Goal: Transaction & Acquisition: Purchase product/service

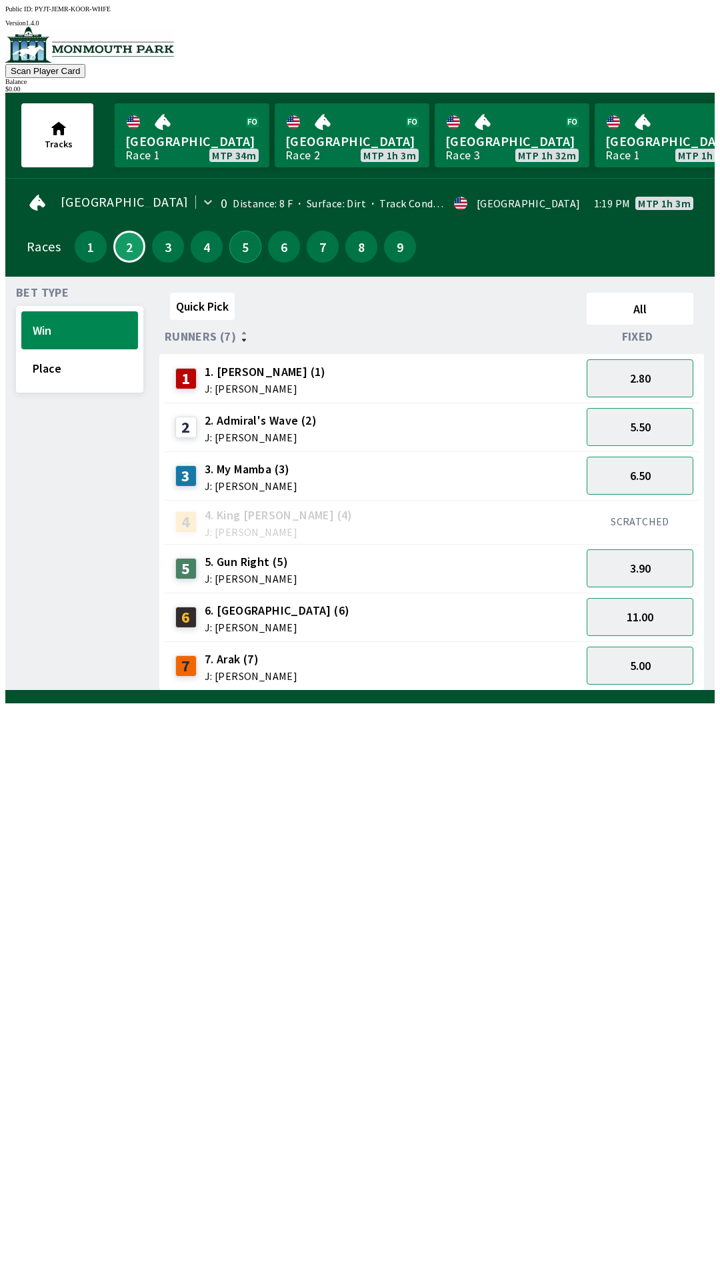
click at [251, 246] on button "5" at bounding box center [245, 247] width 32 height 32
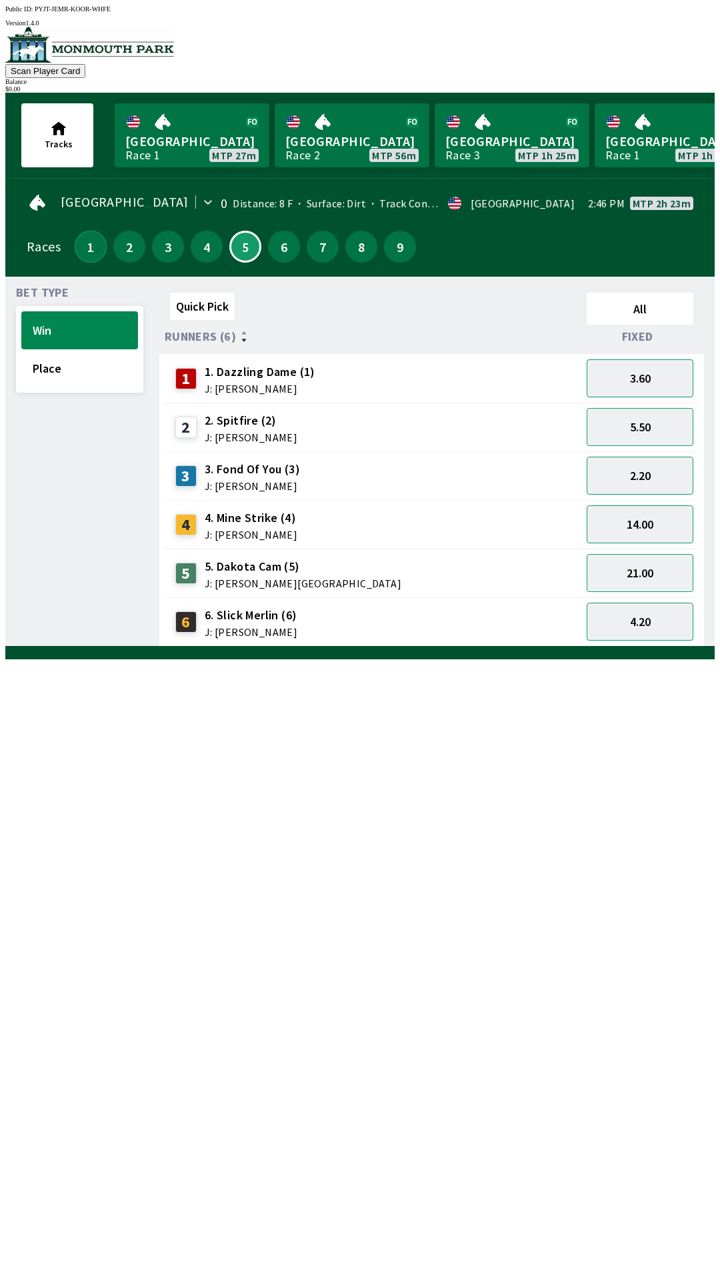
click at [84, 249] on button "1" at bounding box center [91, 247] width 32 height 32
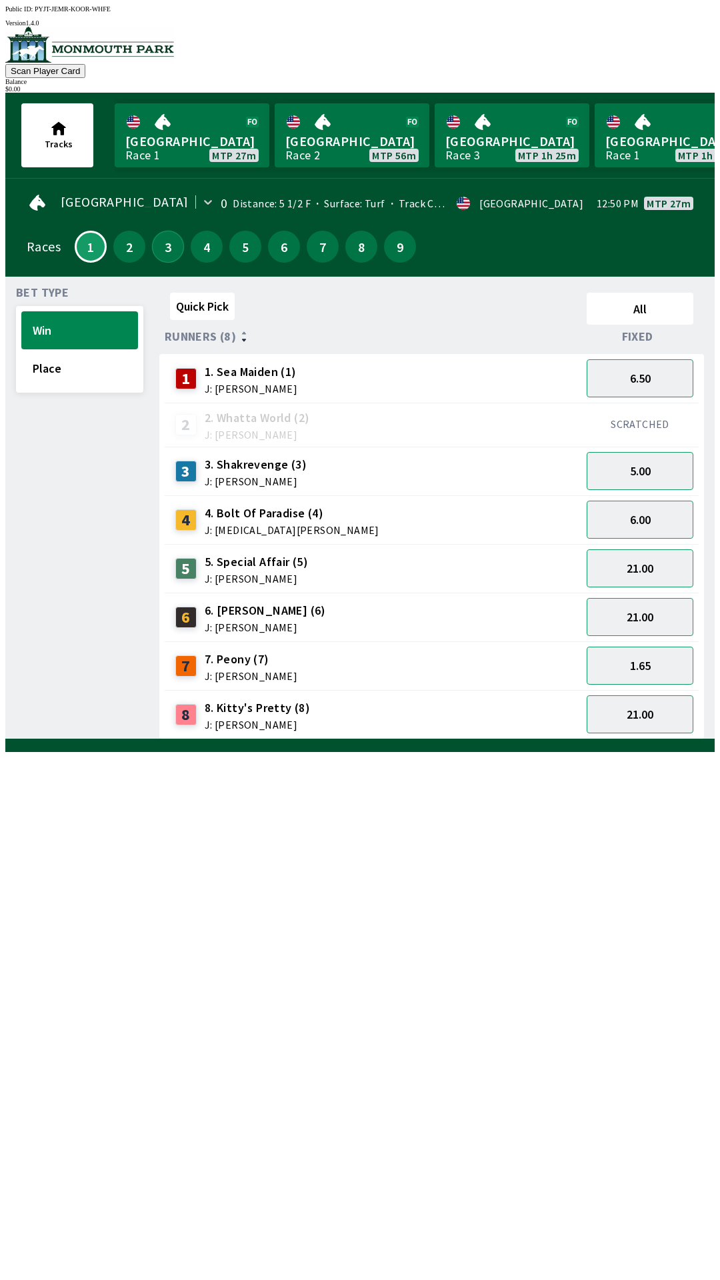
click at [166, 251] on button "3" at bounding box center [168, 247] width 32 height 32
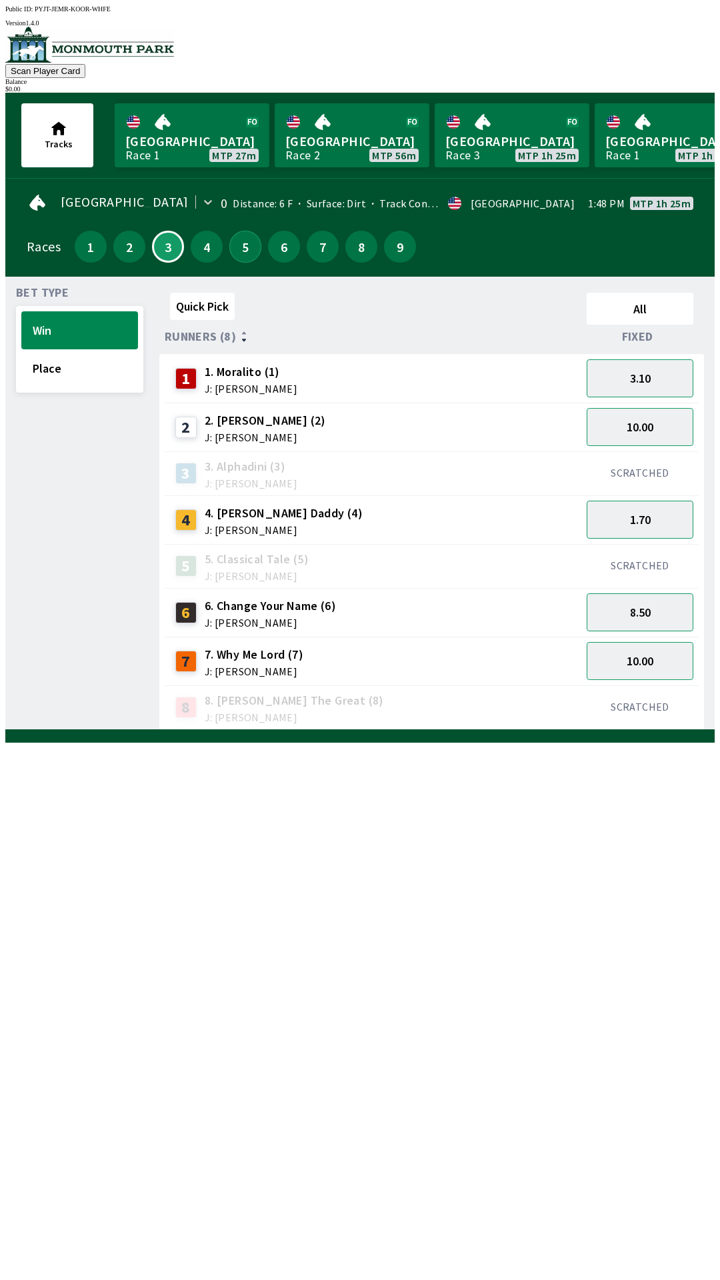
click at [241, 247] on button "5" at bounding box center [245, 247] width 32 height 32
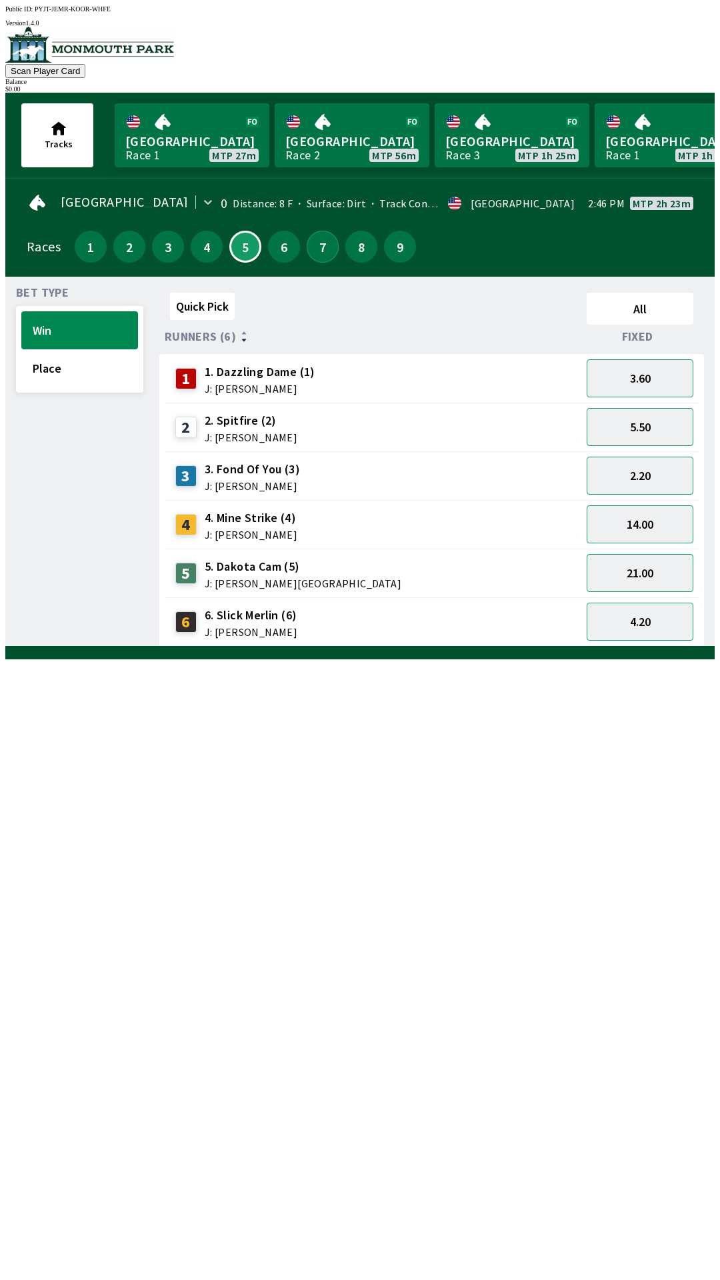
click at [323, 249] on button "7" at bounding box center [323, 247] width 32 height 32
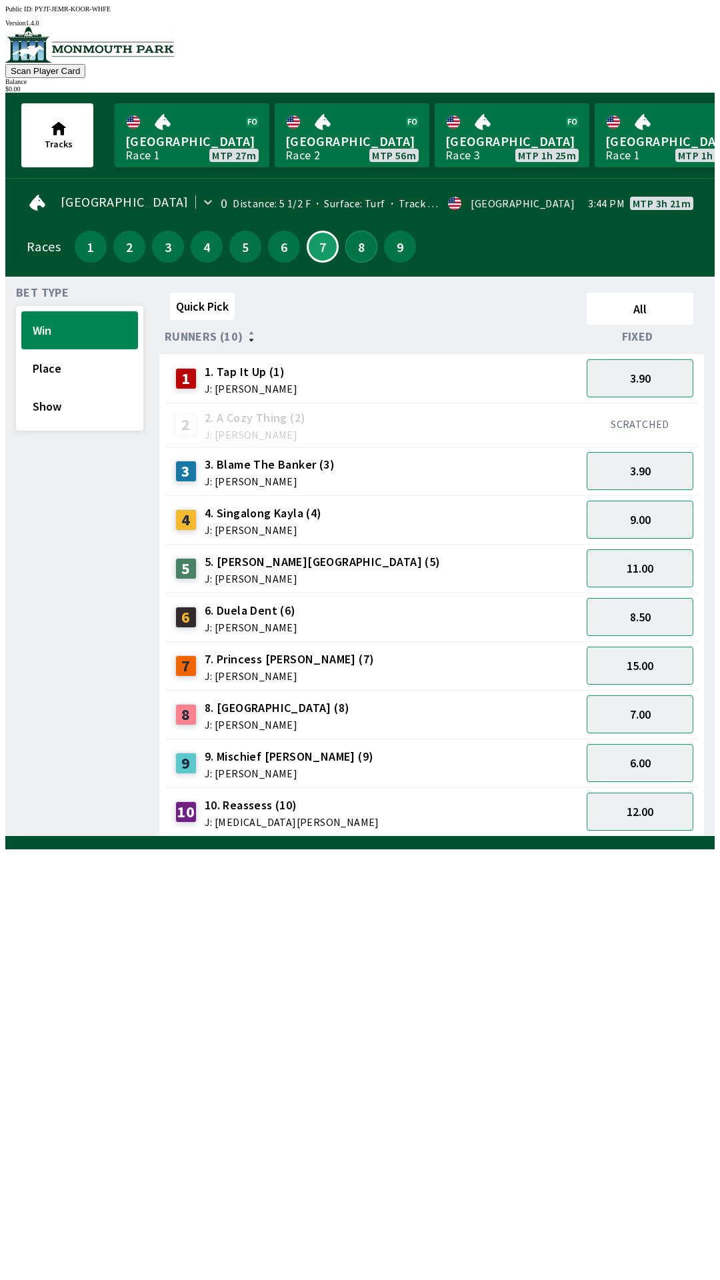
click at [364, 247] on button "8" at bounding box center [361, 247] width 32 height 32
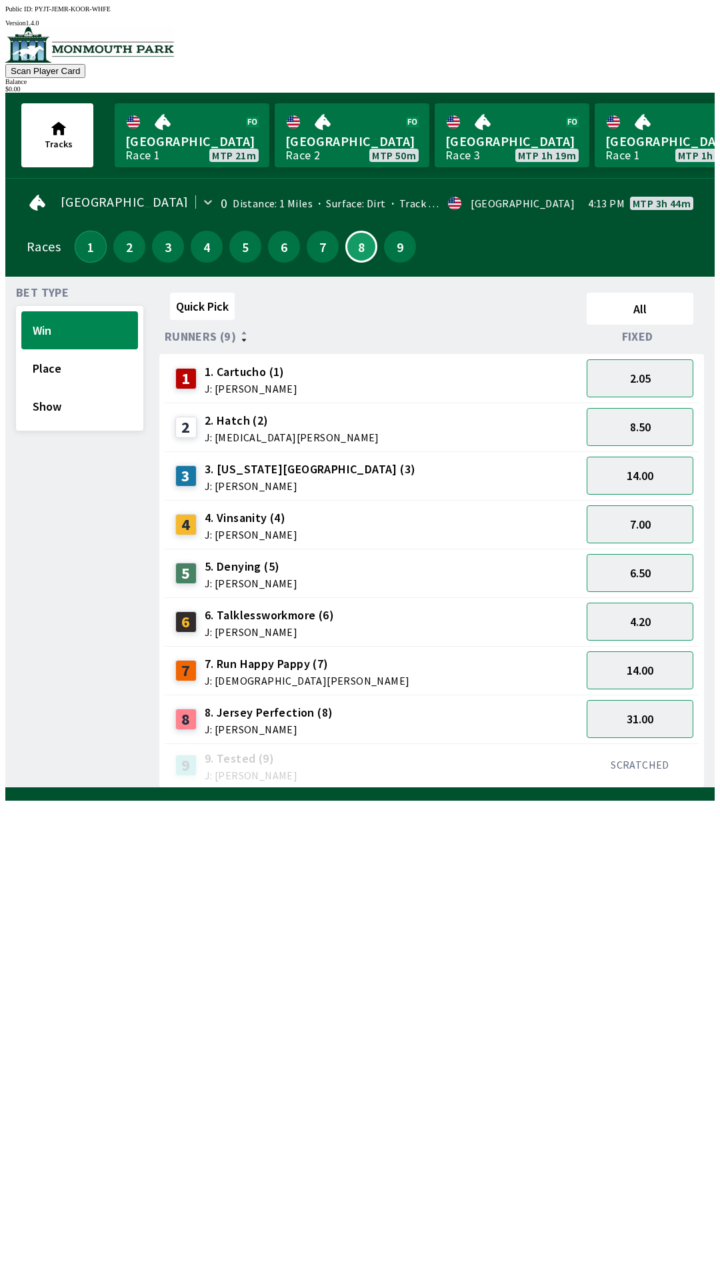
click at [80, 238] on button "1" at bounding box center [91, 247] width 32 height 32
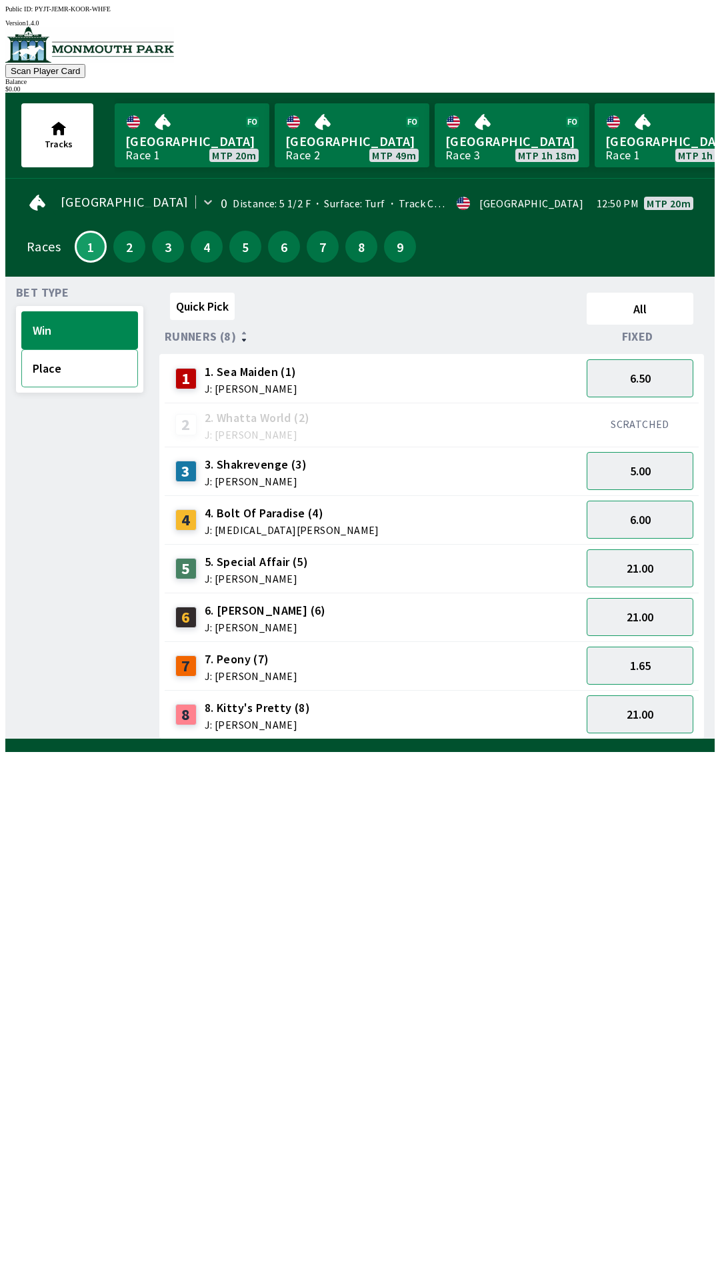
click at [81, 363] on button "Place" at bounding box center [79, 368] width 117 height 38
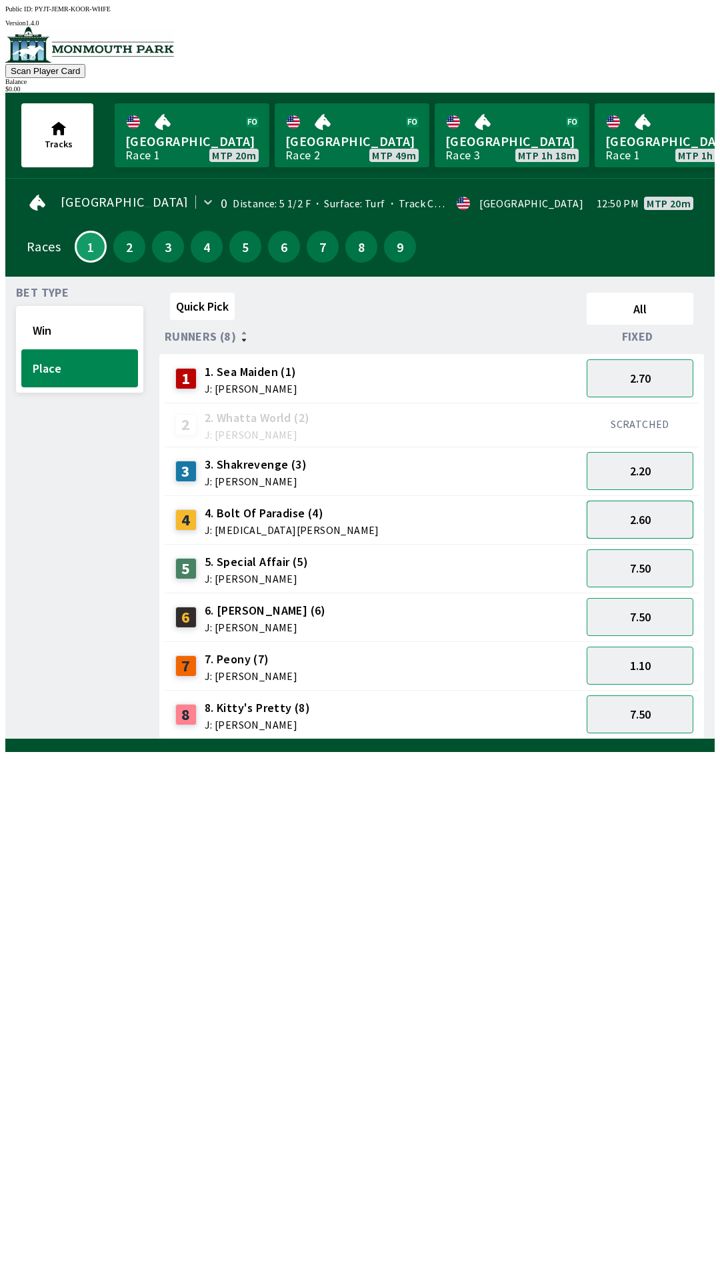
click at [674, 517] on button "2.60" at bounding box center [640, 520] width 107 height 38
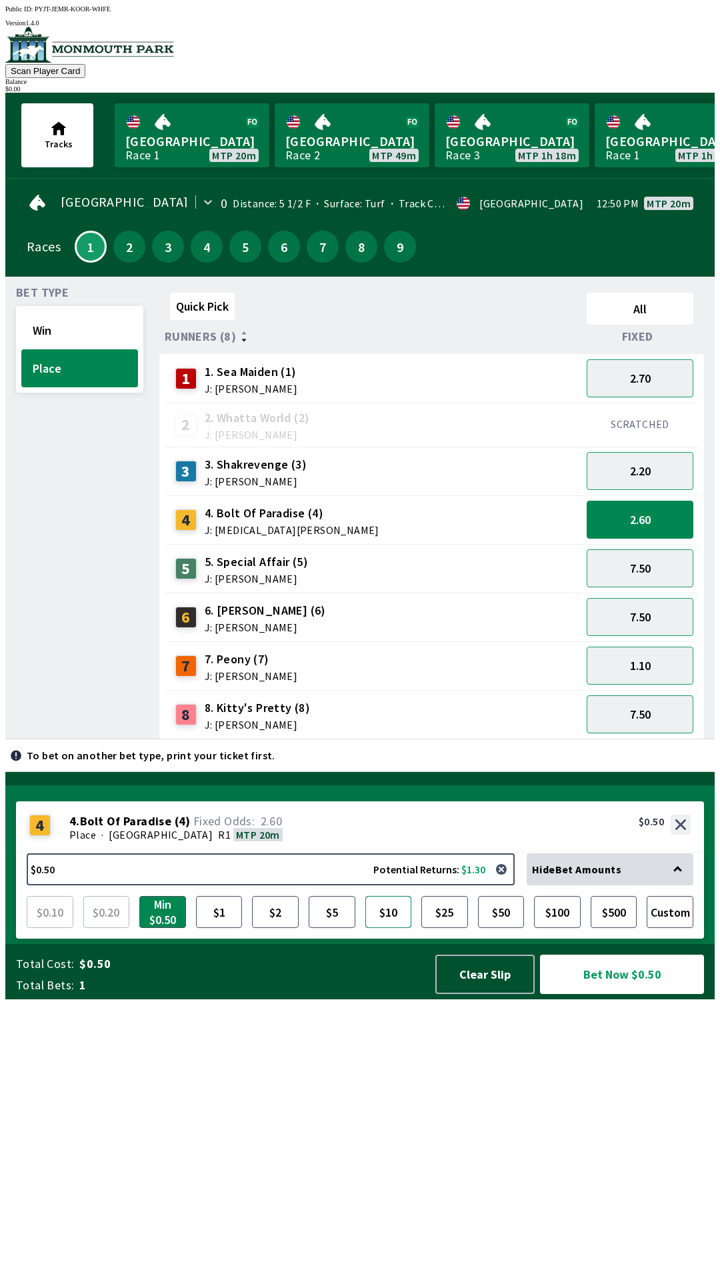
click at [382, 928] on button "$10" at bounding box center [388, 912] width 47 height 32
click at [479, 994] on button "Clear Slip" at bounding box center [484, 974] width 99 height 39
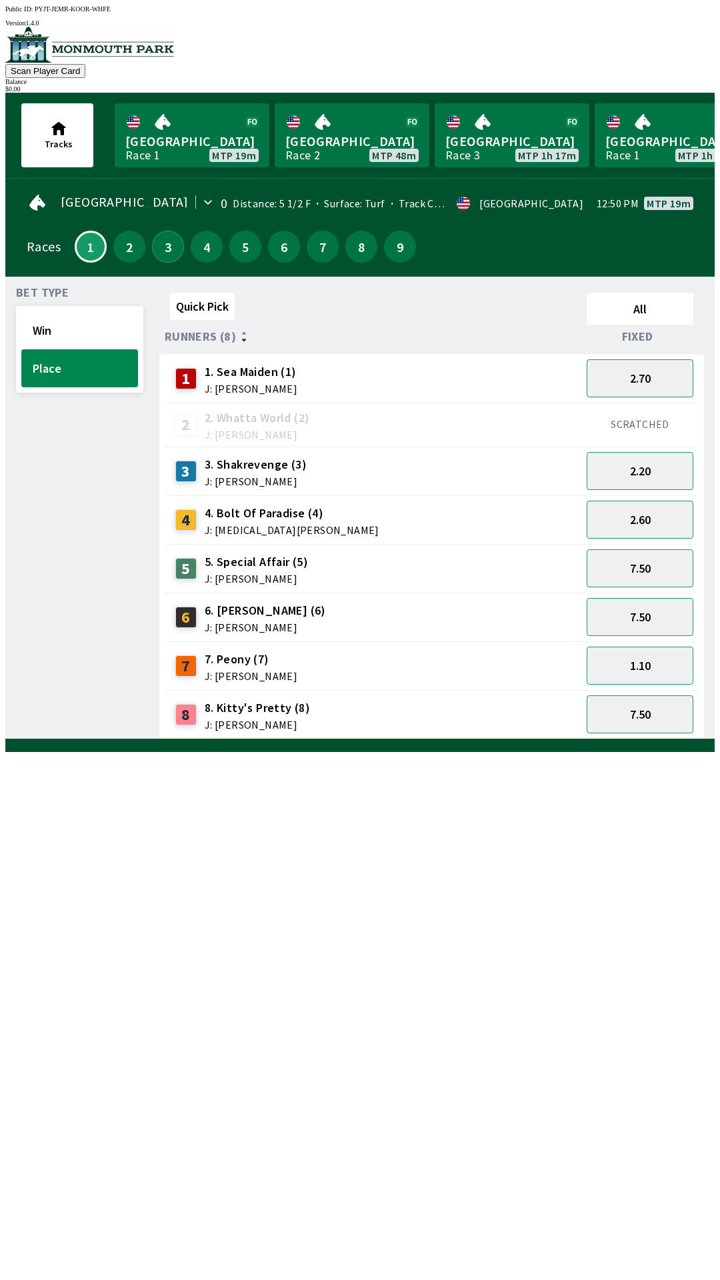
click at [165, 239] on button "3" at bounding box center [168, 247] width 32 height 32
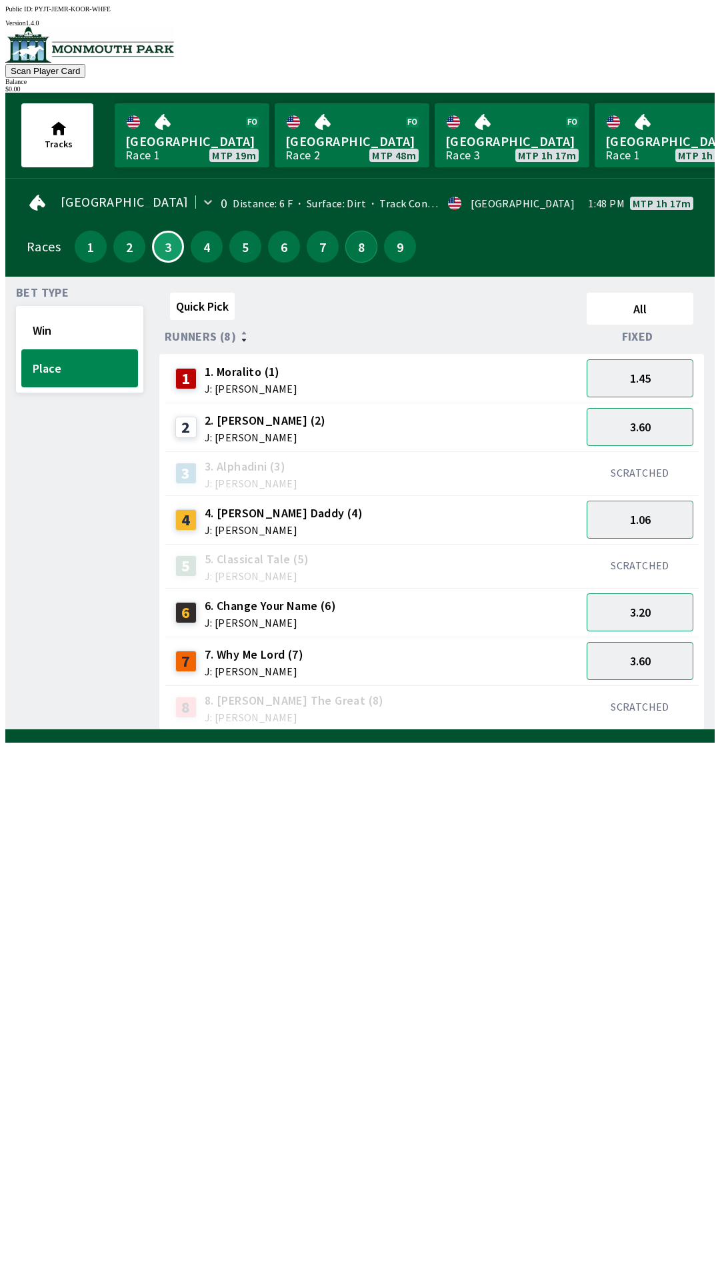
click at [361, 247] on button "8" at bounding box center [361, 247] width 32 height 32
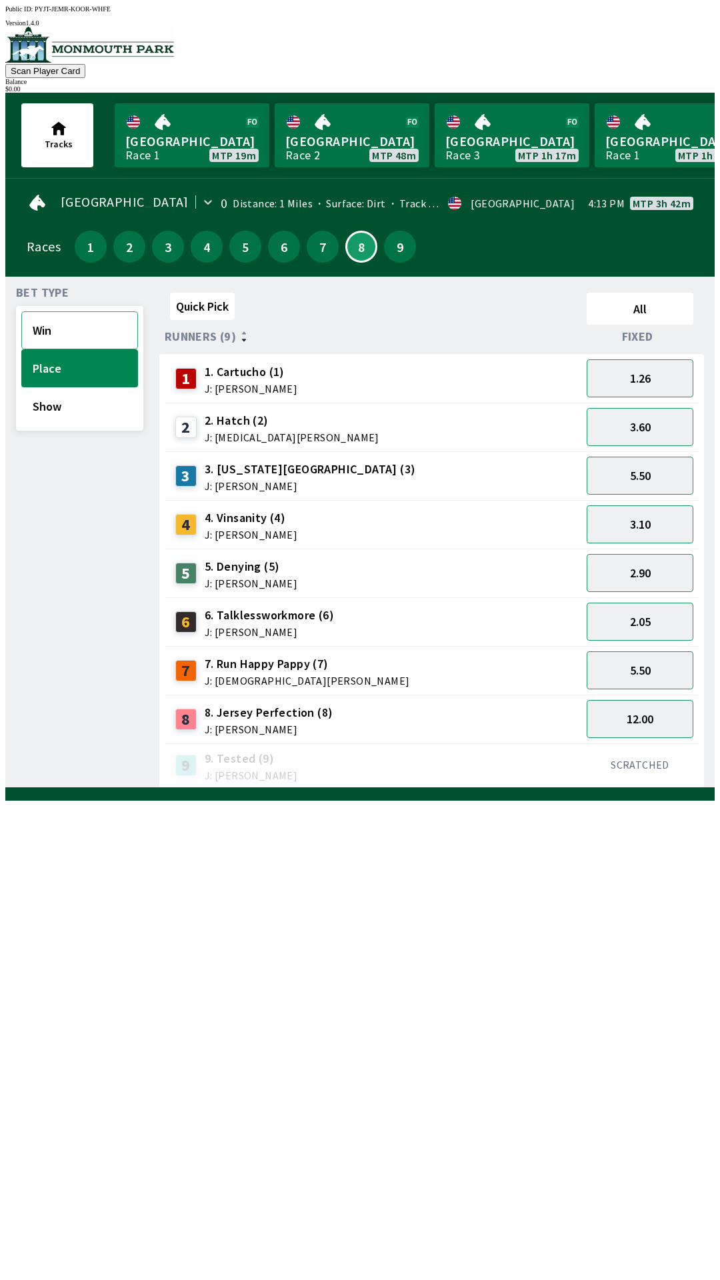
click at [76, 335] on button "Win" at bounding box center [79, 330] width 117 height 38
click at [58, 410] on button "Show" at bounding box center [79, 406] width 117 height 38
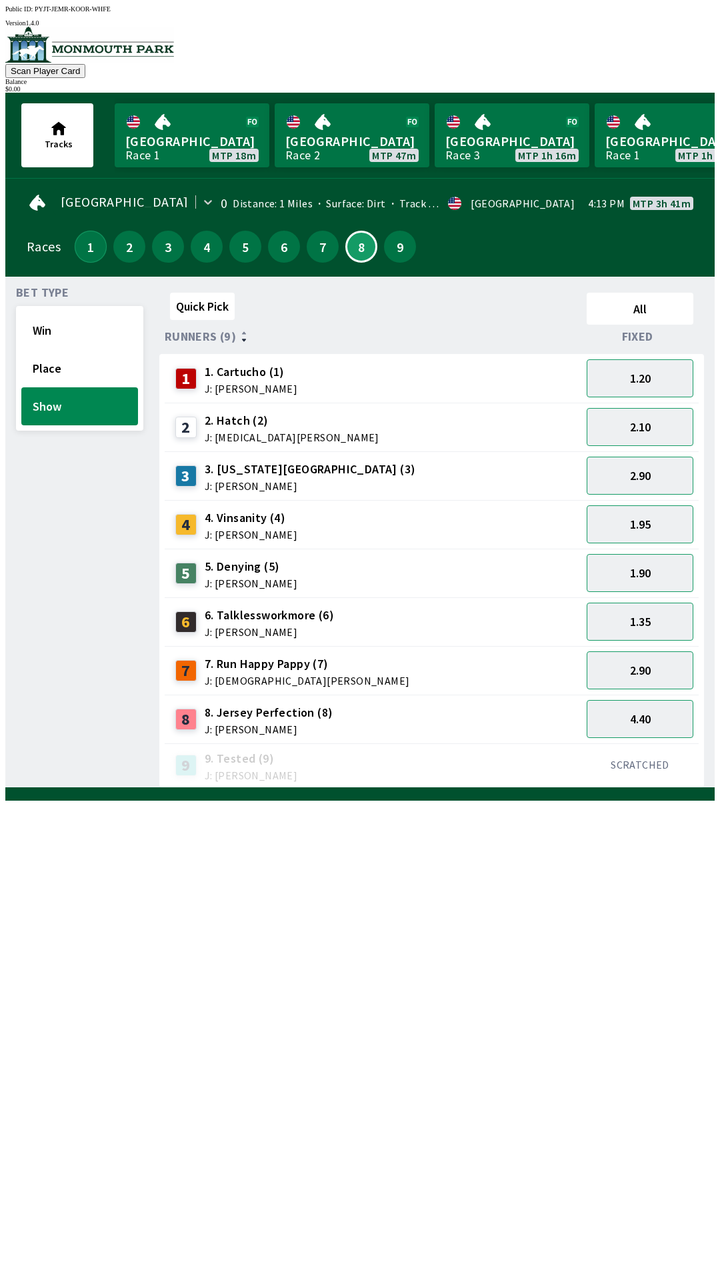
click at [78, 247] on button "1" at bounding box center [91, 247] width 32 height 32
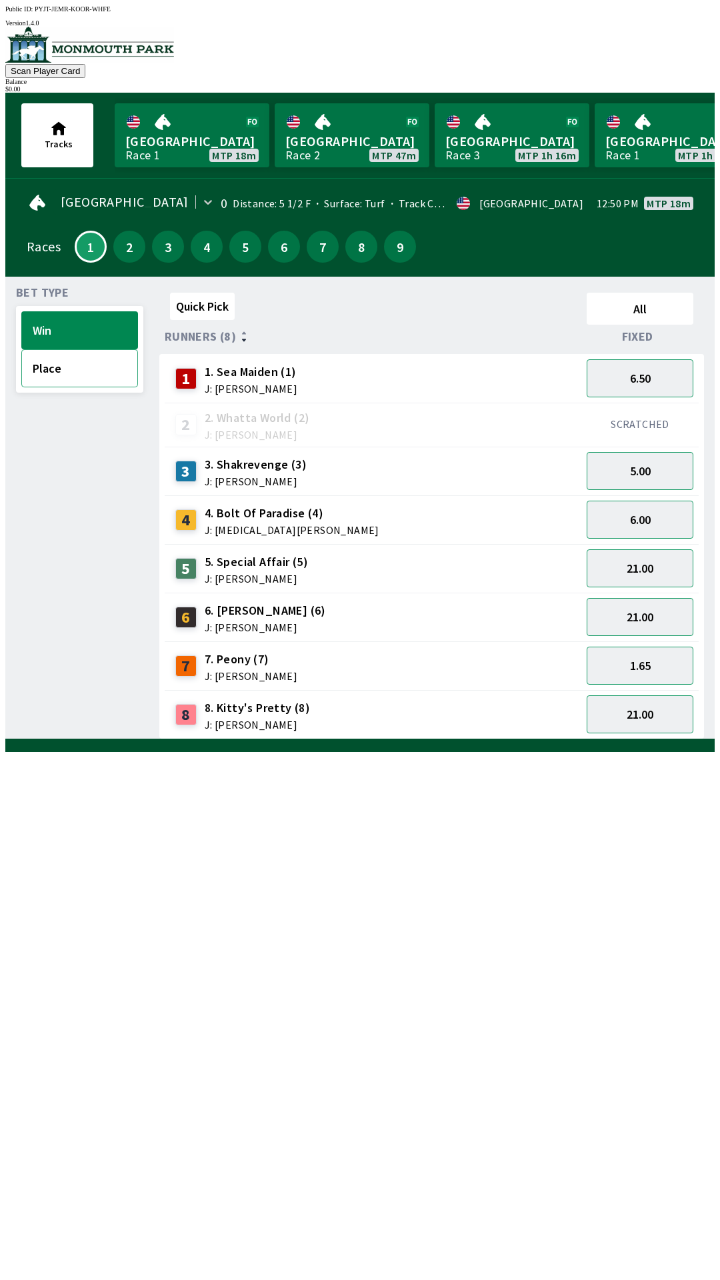
click at [67, 368] on button "Place" at bounding box center [79, 368] width 117 height 38
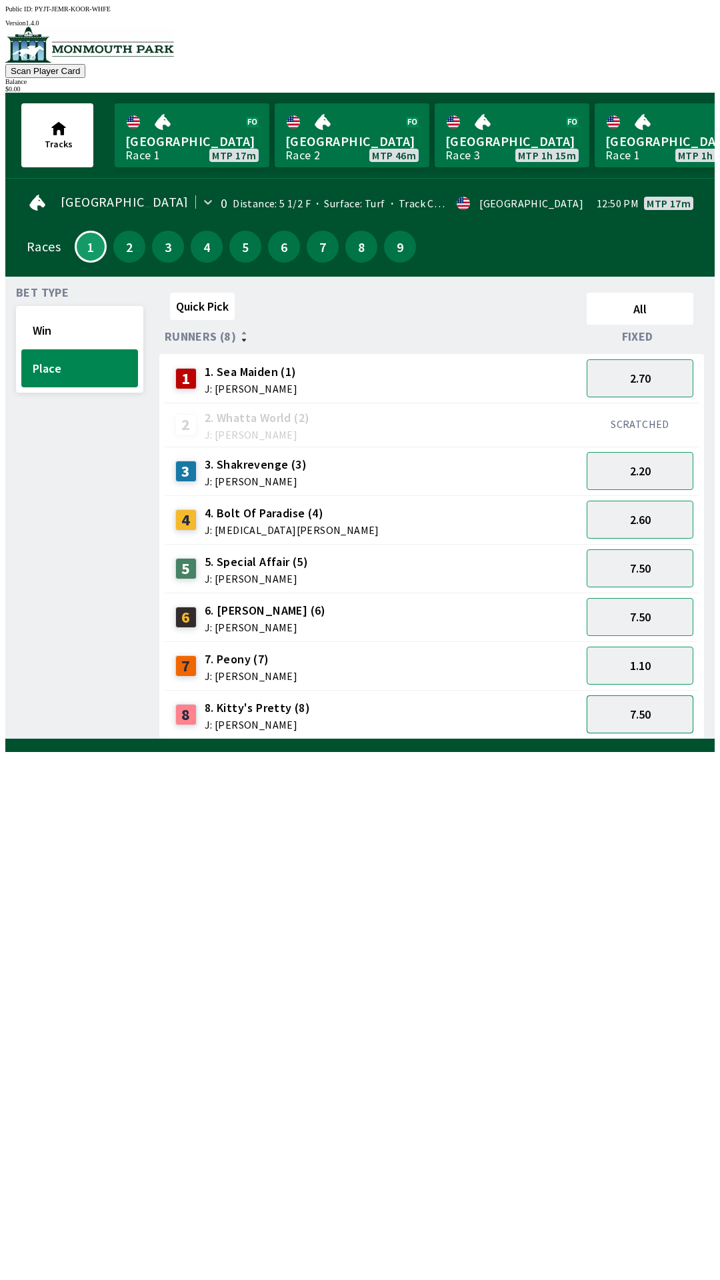
click at [664, 700] on button "7.50" at bounding box center [640, 715] width 107 height 38
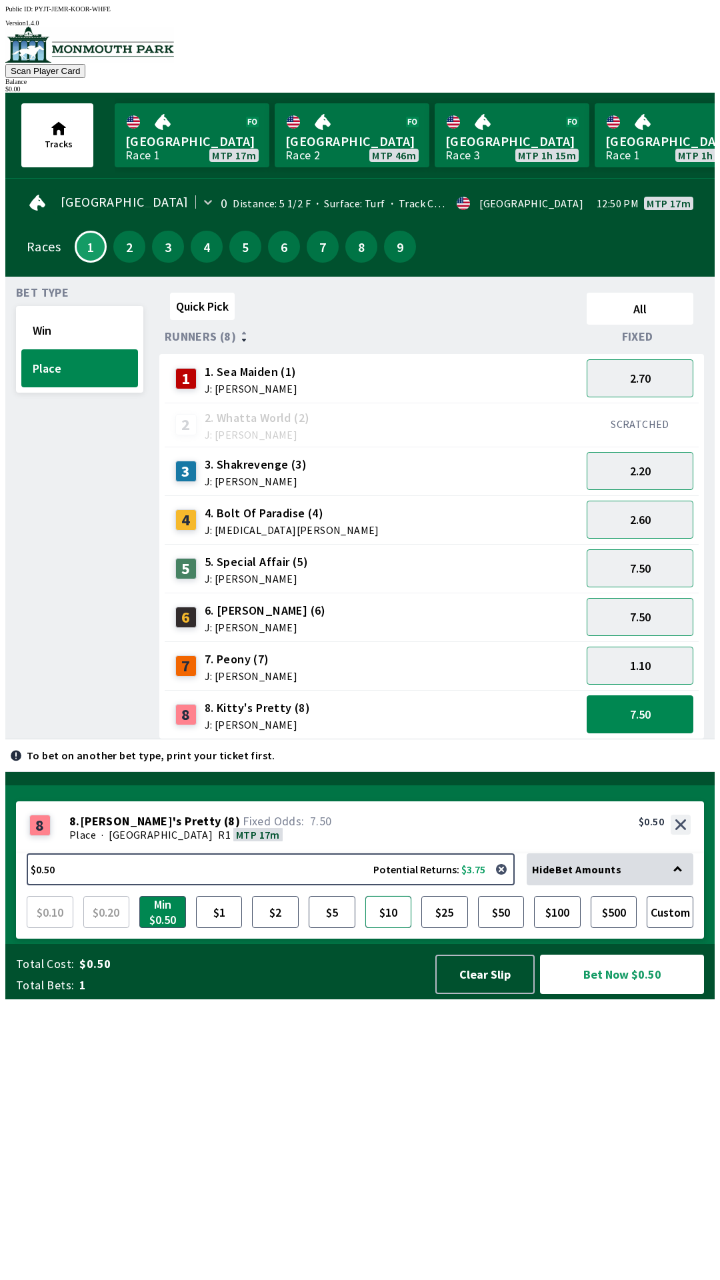
click at [378, 928] on button "$10" at bounding box center [388, 912] width 47 height 32
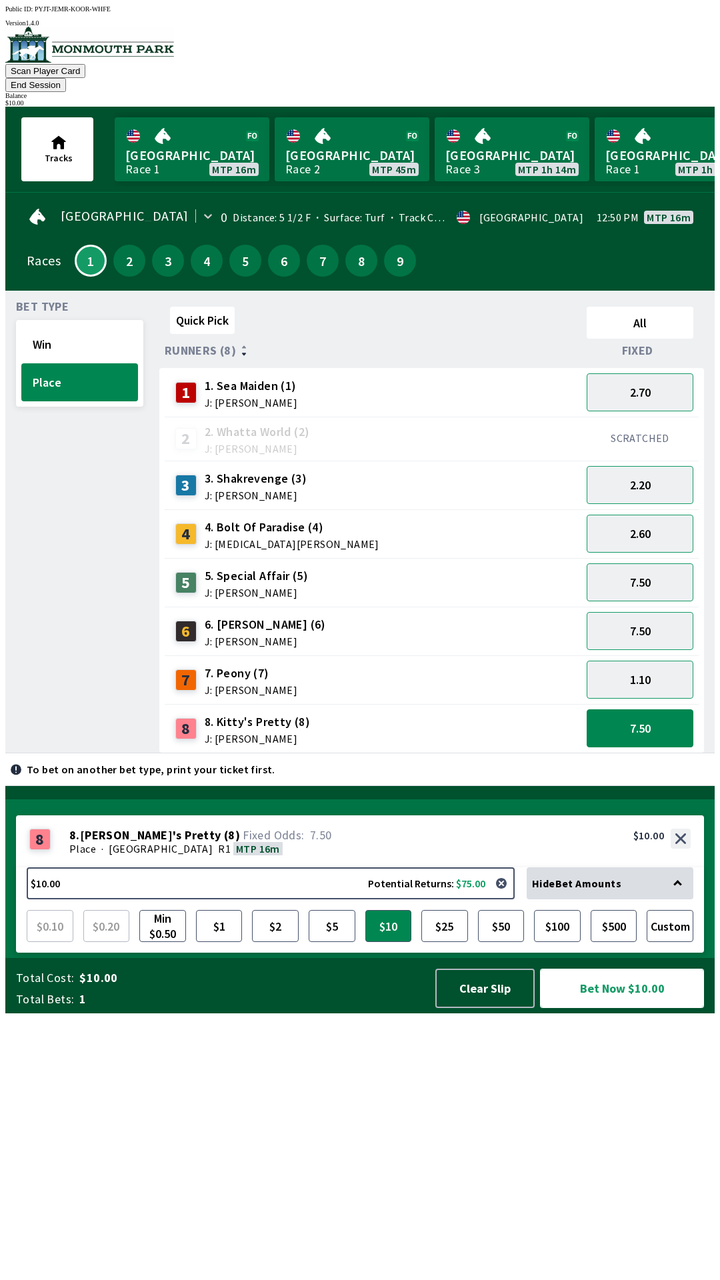
click at [660, 1008] on button "Bet Now $10.00" at bounding box center [622, 988] width 164 height 39
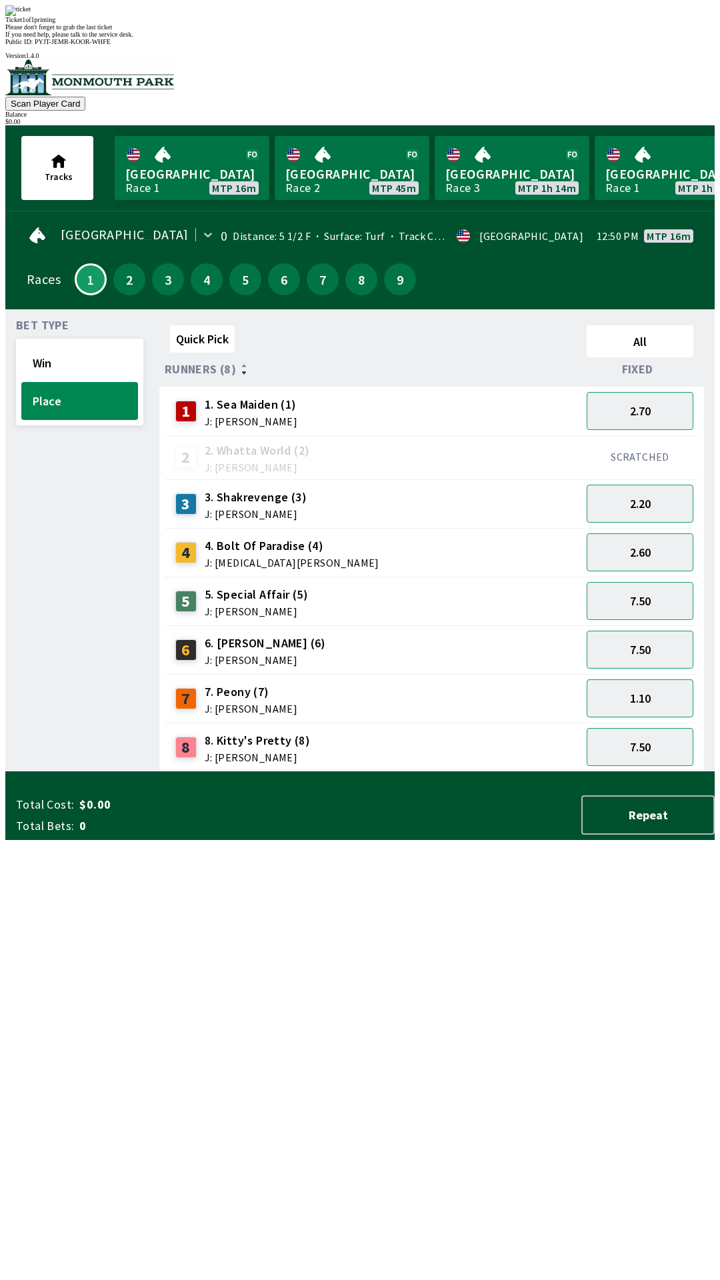
click at [303, 772] on div "Quick Pick All Runners (8) Fixed 1 1. Sea Maiden (1) J: [PERSON_NAME] 2.70 2 2.…" at bounding box center [436, 546] width 555 height 452
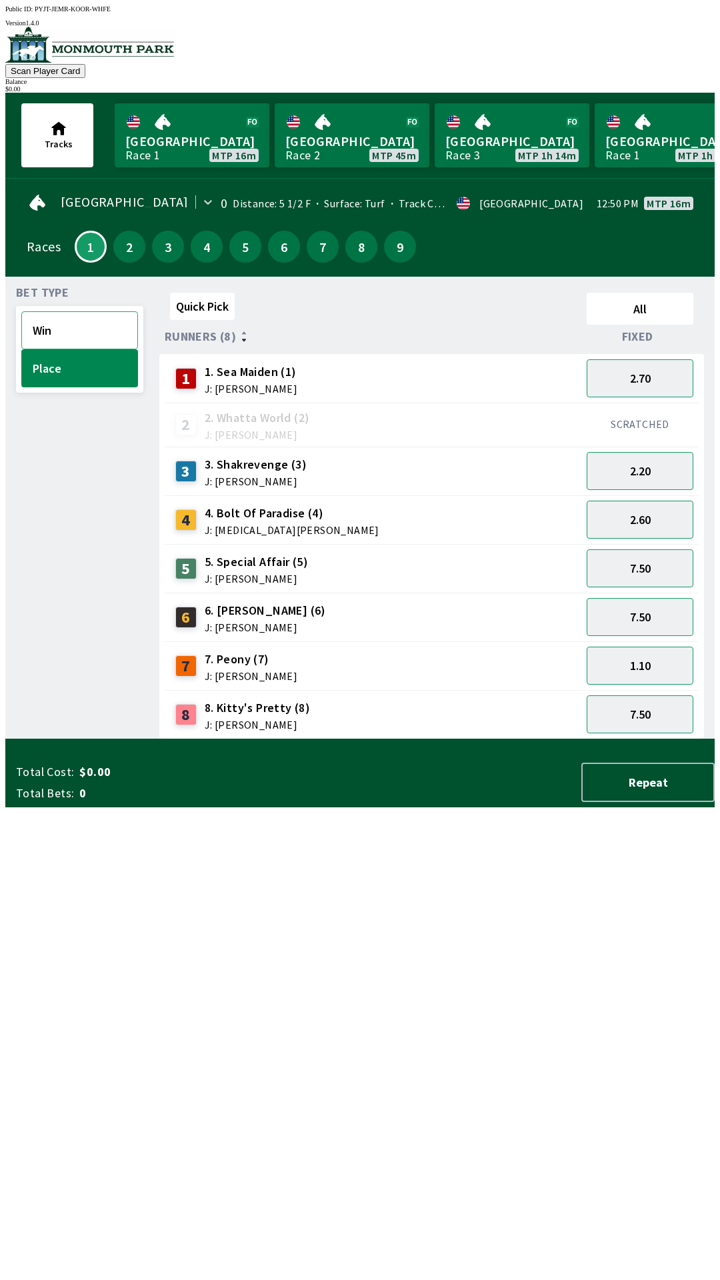
click at [64, 320] on button "Win" at bounding box center [79, 330] width 117 height 38
click at [649, 457] on button "5.00" at bounding box center [640, 471] width 107 height 38
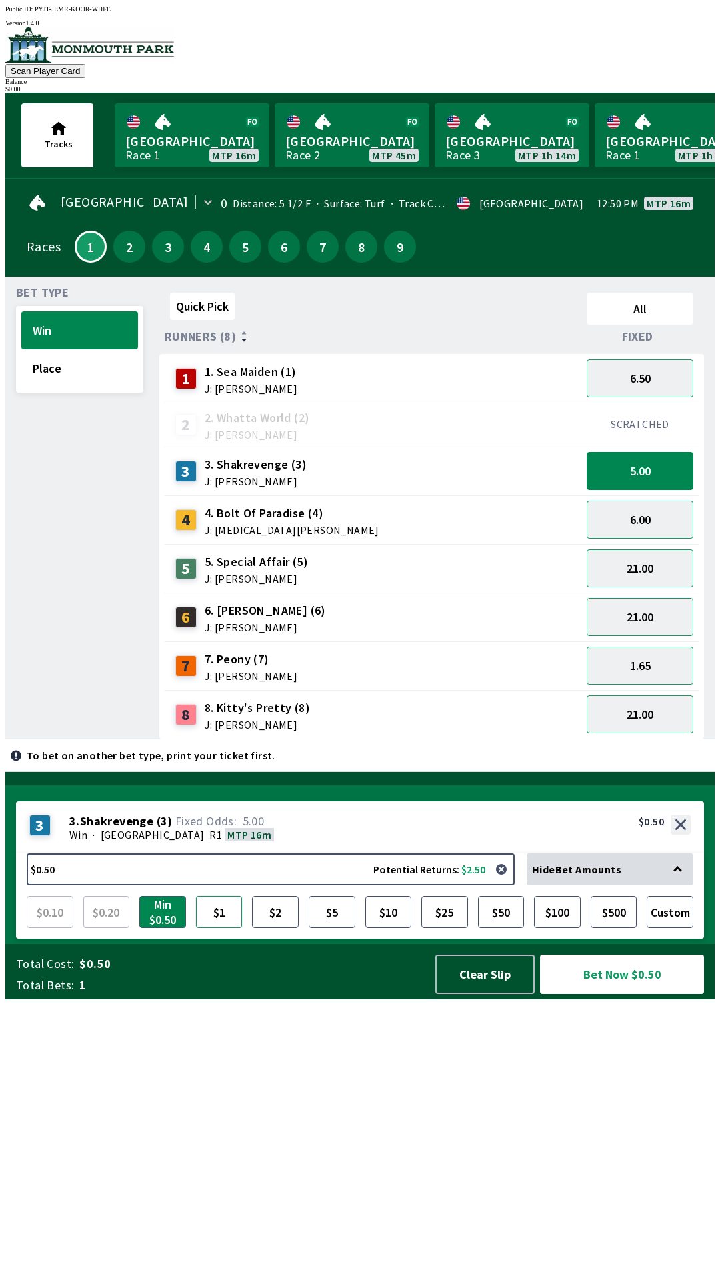
click at [225, 928] on button "$1" at bounding box center [219, 912] width 47 height 32
click at [272, 928] on button "$2" at bounding box center [275, 912] width 47 height 32
click at [619, 994] on button "Bet Now $2.00" at bounding box center [622, 974] width 164 height 39
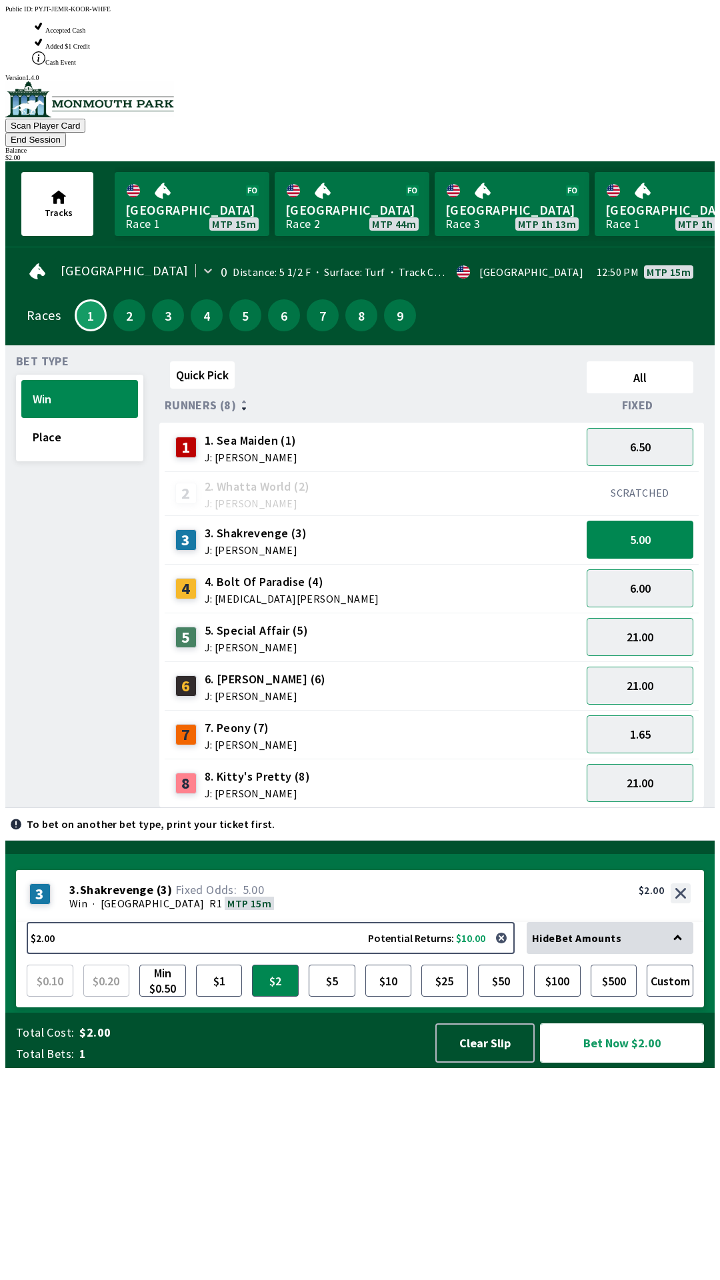
click at [648, 1063] on button "Bet Now $2.00" at bounding box center [622, 1043] width 164 height 39
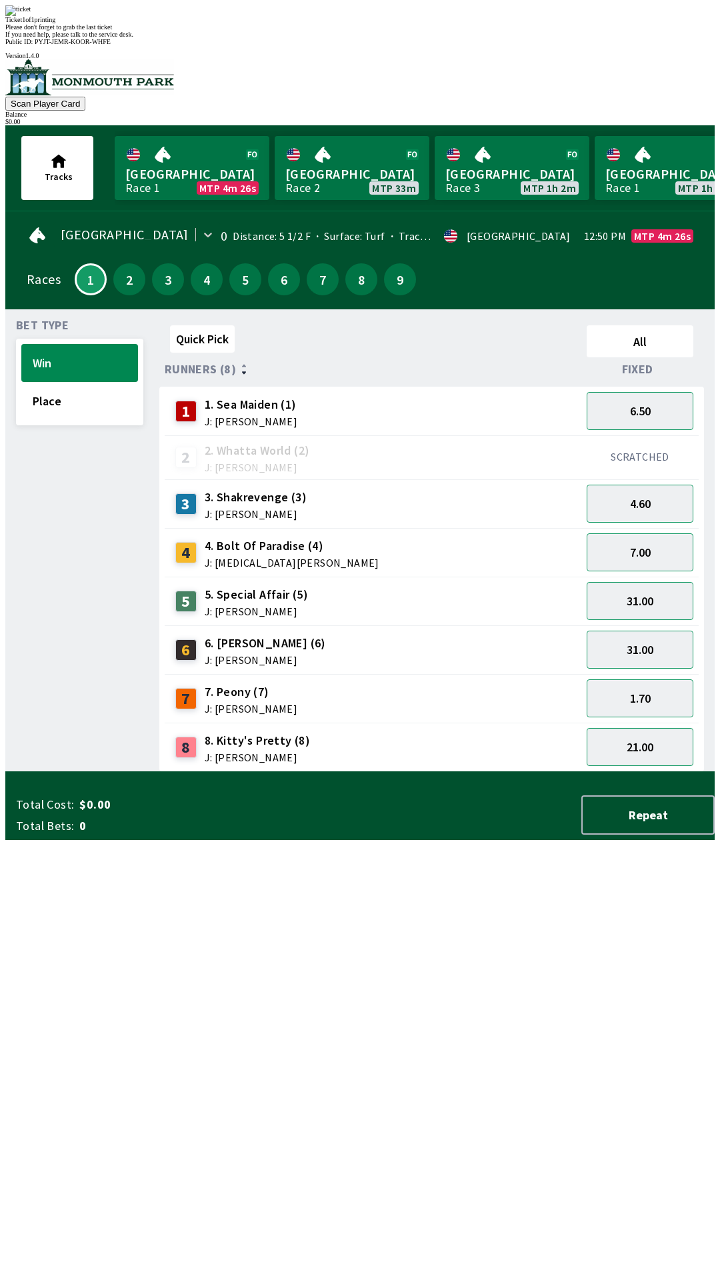
click at [507, 772] on div "Quick Pick All Runners (8) Fixed 1 1. Sea Maiden (1) J: [PERSON_NAME] 6.50 2 2.…" at bounding box center [436, 546] width 555 height 452
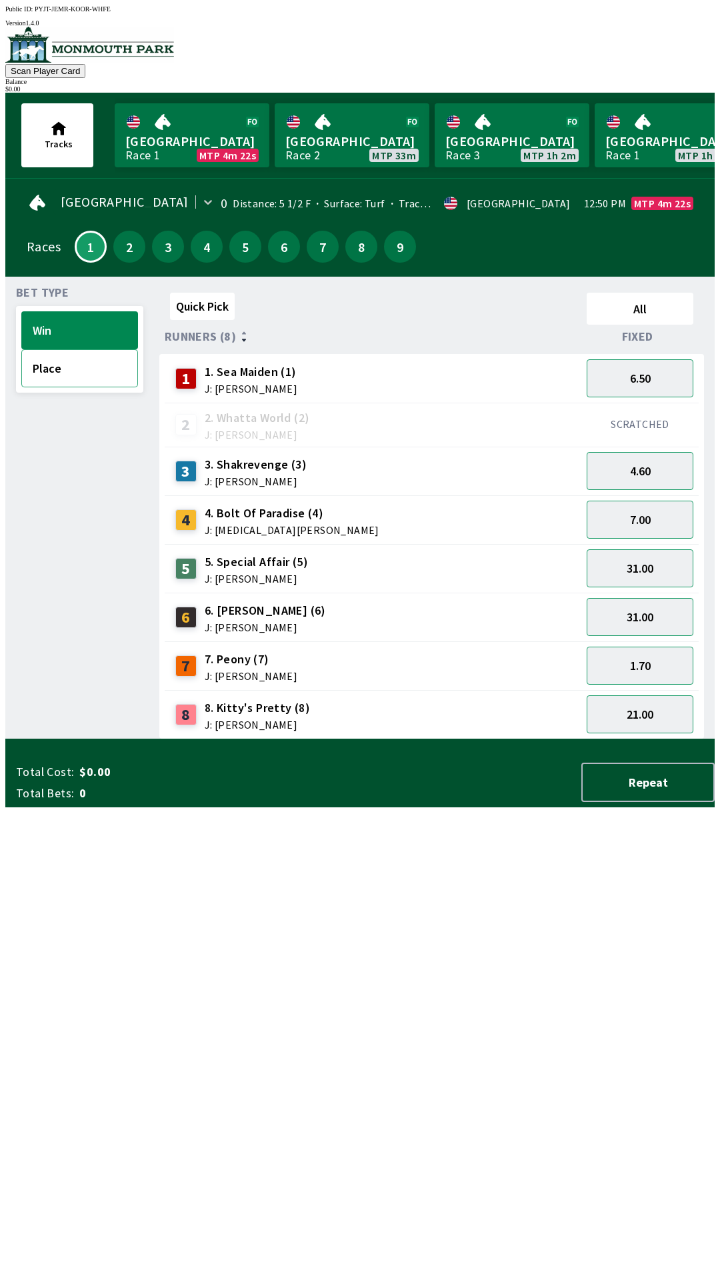
click at [75, 366] on button "Place" at bounding box center [79, 368] width 117 height 38
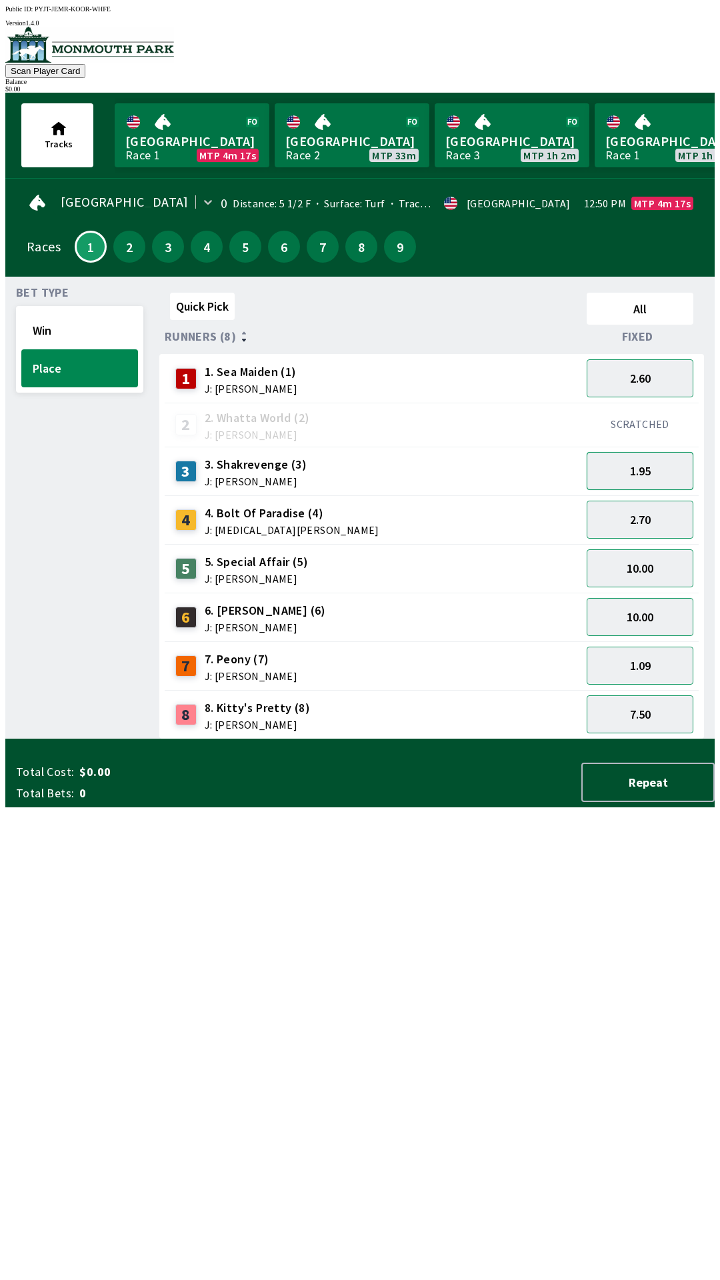
click at [665, 463] on button "1.95" at bounding box center [640, 471] width 107 height 38
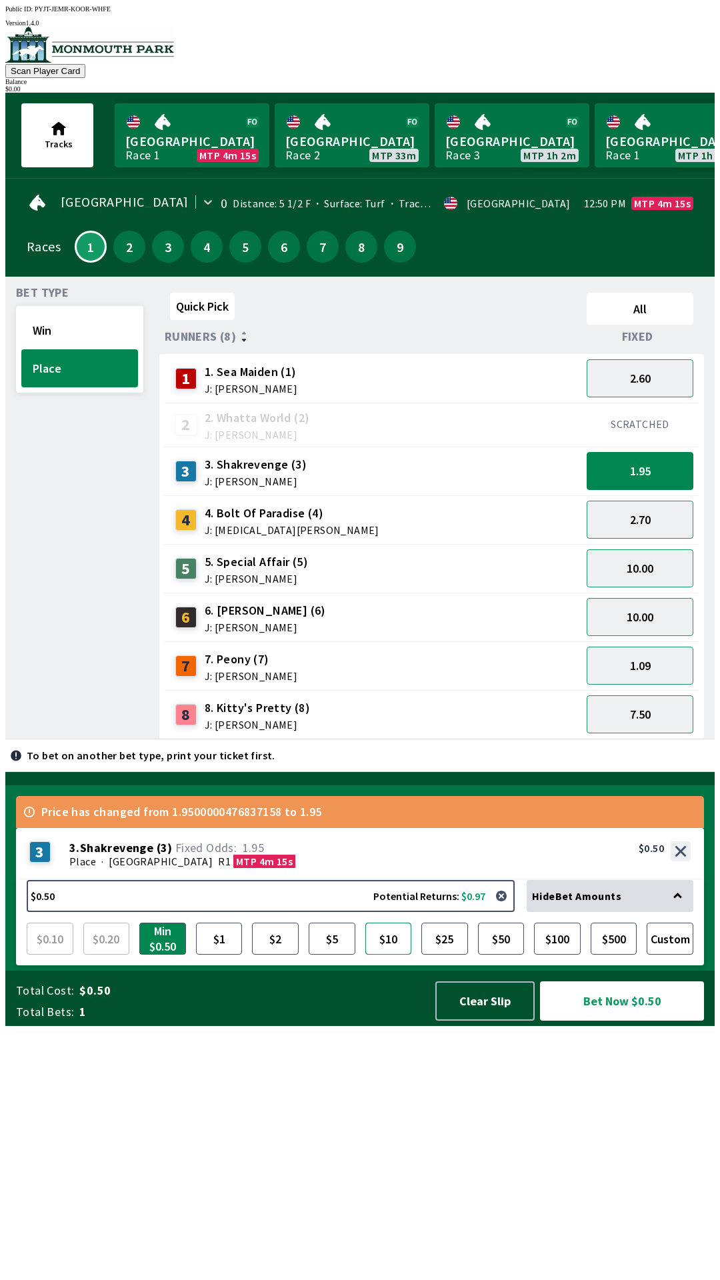
click at [388, 955] on button "$10" at bounding box center [388, 939] width 47 height 32
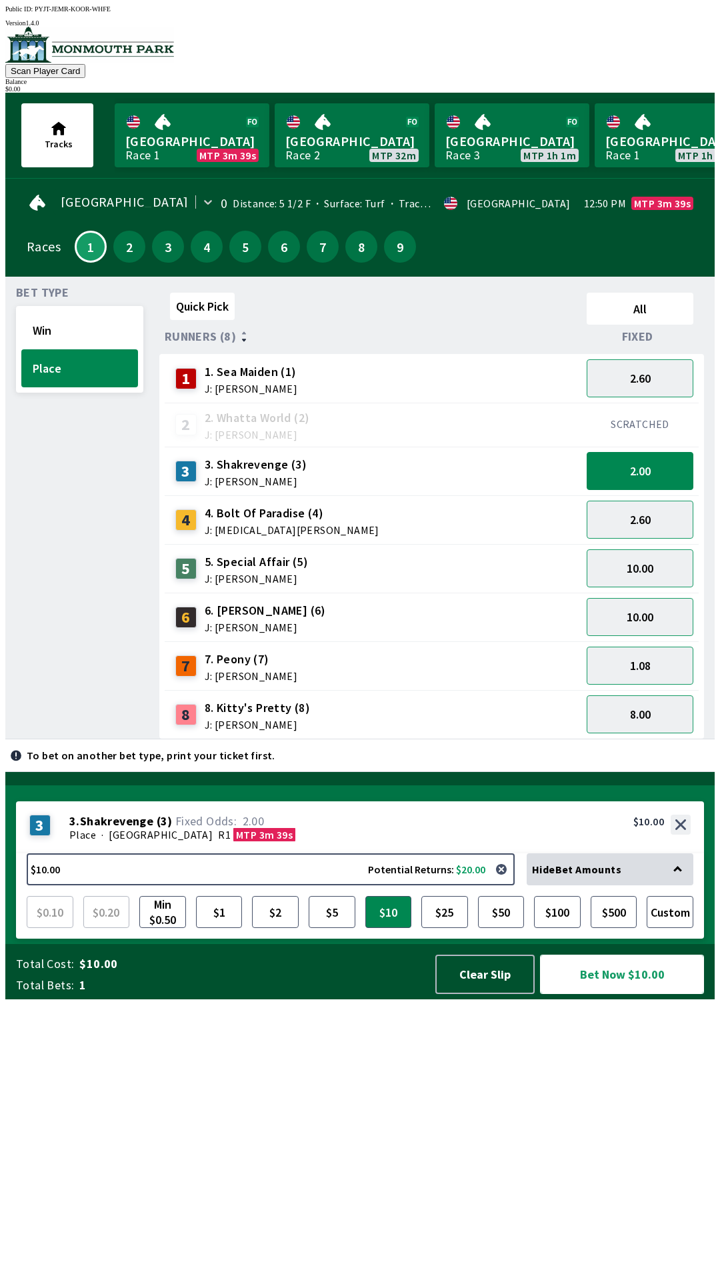
click at [638, 994] on button "Bet Now $10.00" at bounding box center [622, 974] width 164 height 39
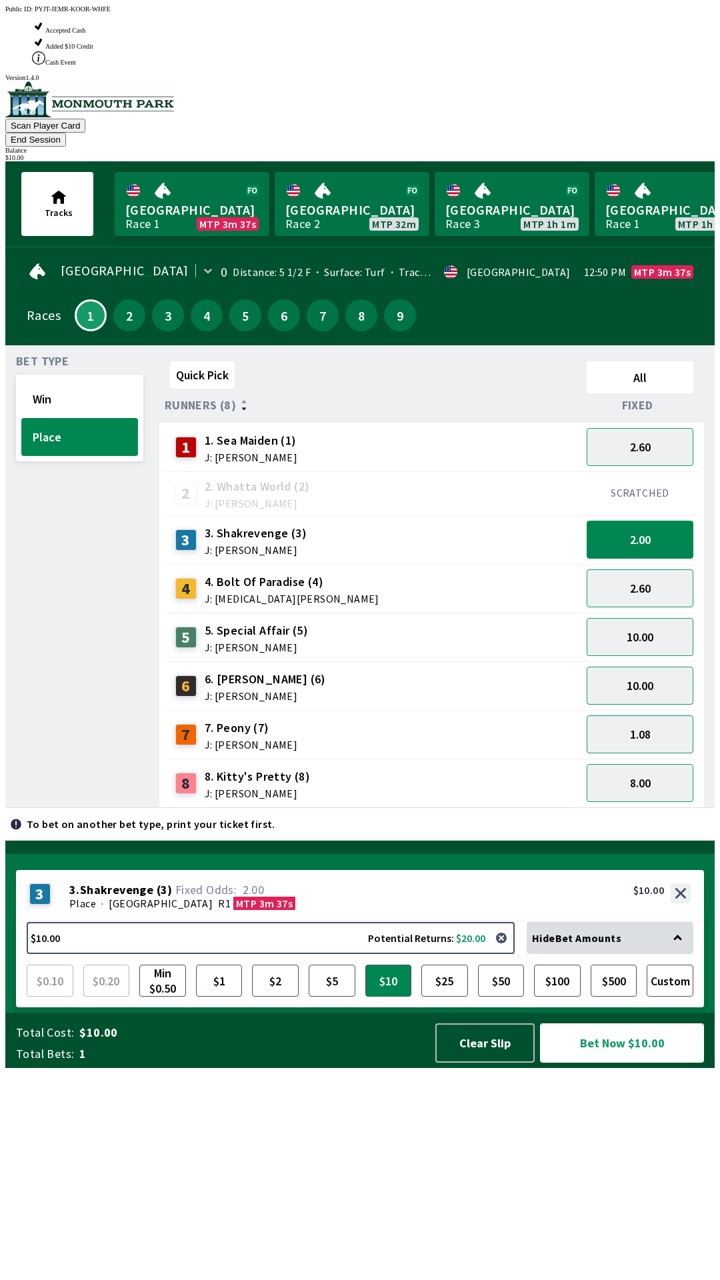
click at [640, 1063] on button "Bet Now $10.00" at bounding box center [622, 1043] width 164 height 39
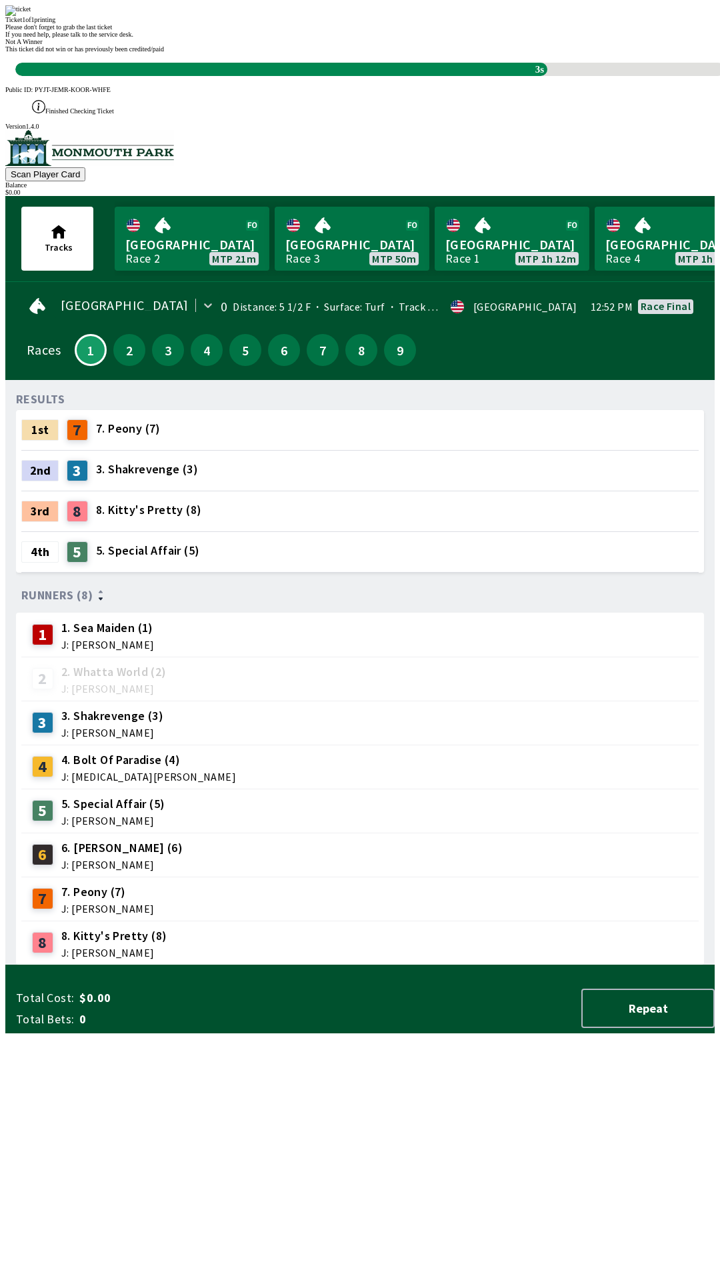
click at [408, 76] on div "Not A Winner This ticket did not win or has previously been credited/paid 3s" at bounding box center [360, 57] width 710 height 38
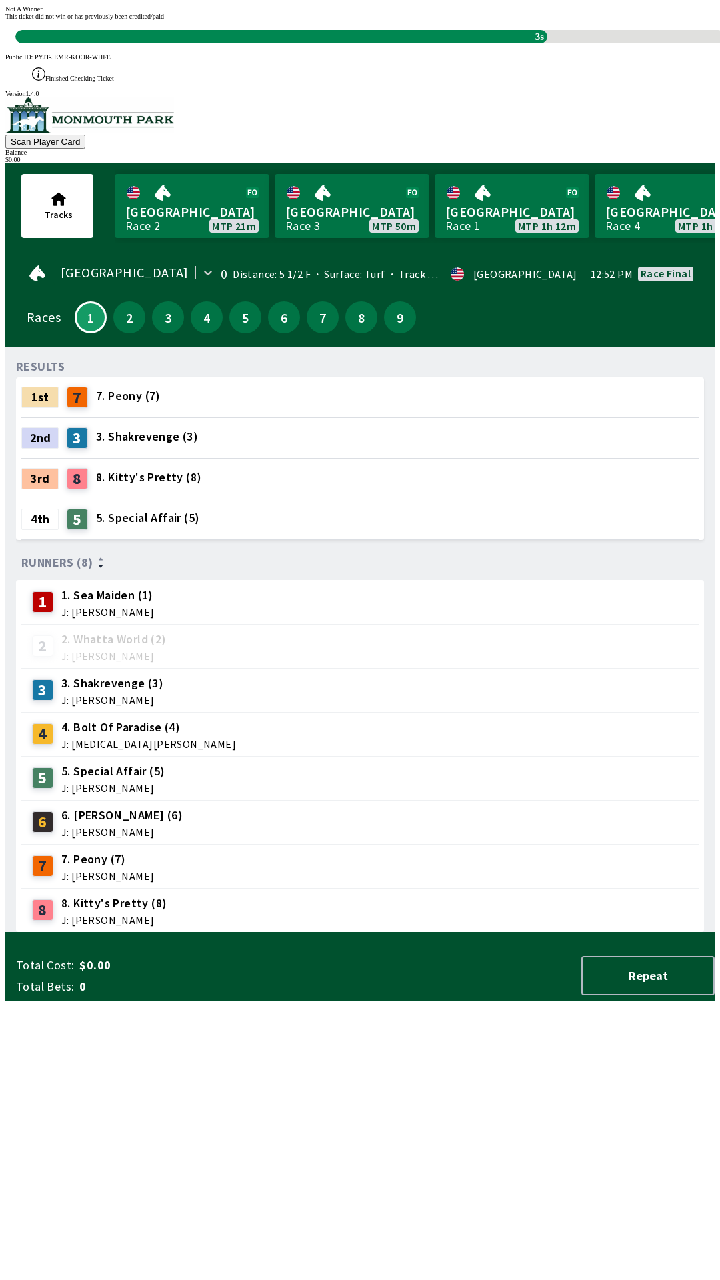
click at [164, 20] on span "This ticket did not win or has previously been credited/paid" at bounding box center [84, 16] width 159 height 7
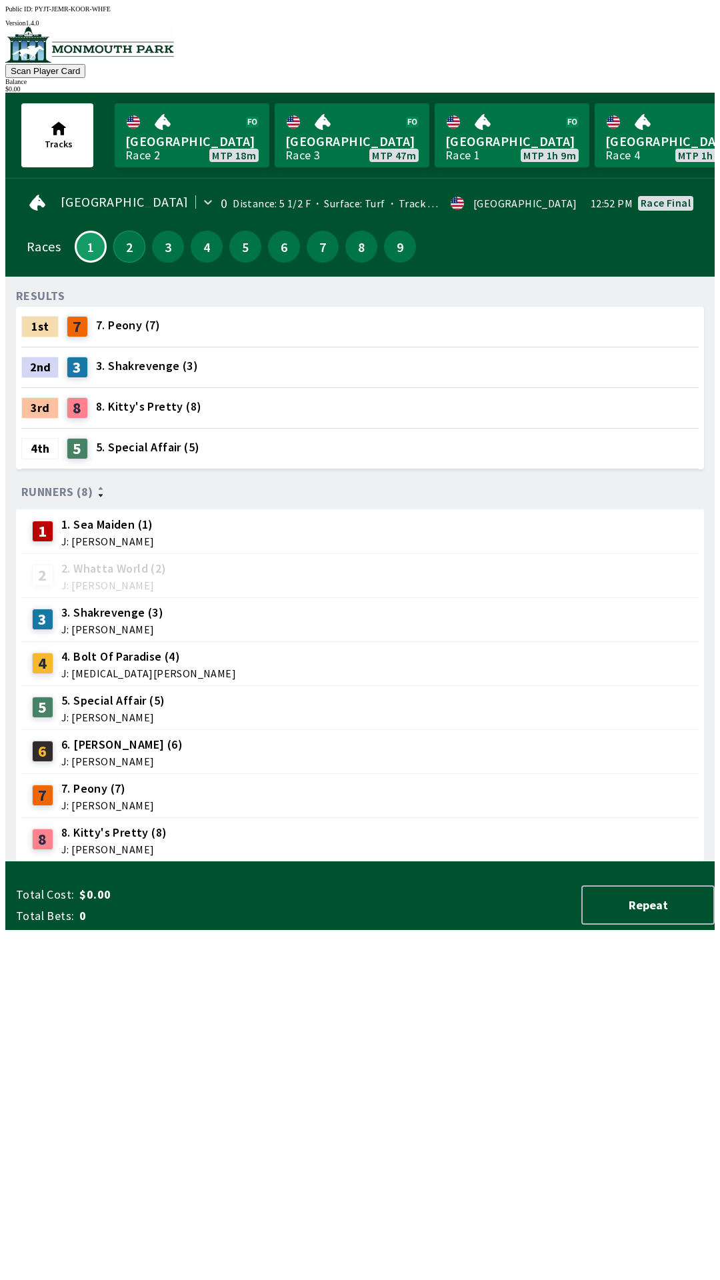
click at [119, 233] on button "2" at bounding box center [129, 247] width 32 height 32
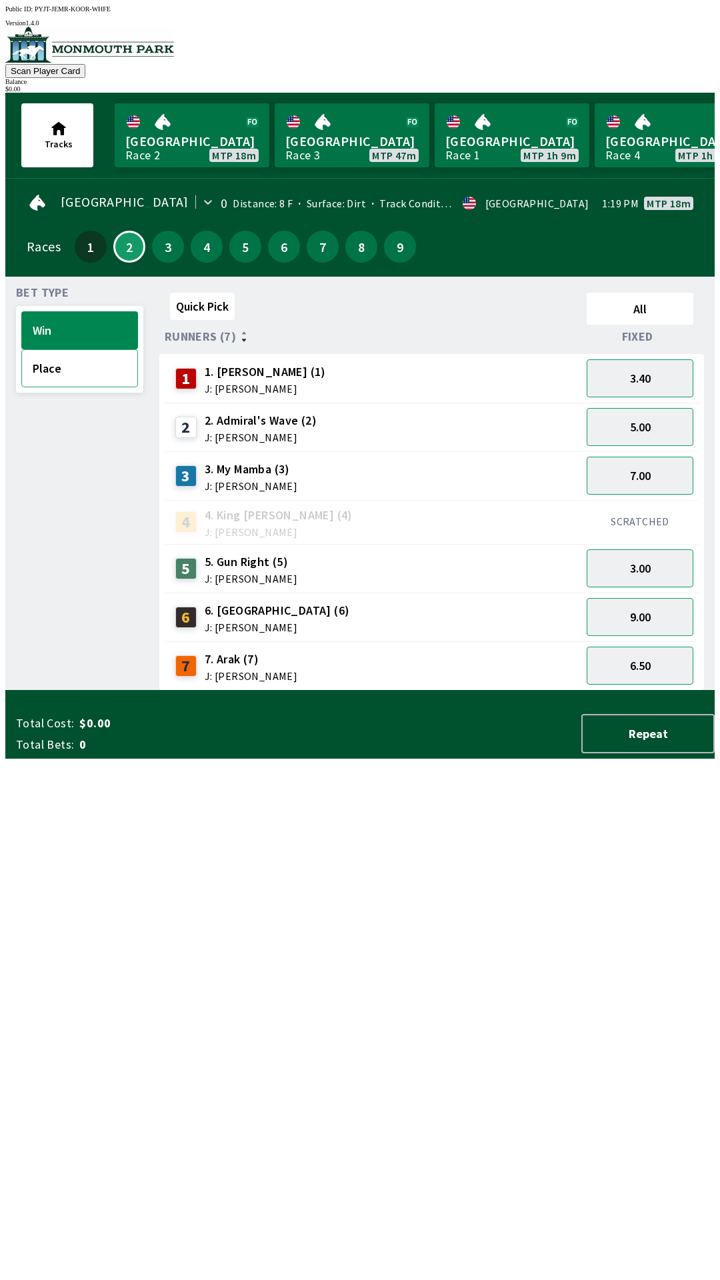
click at [70, 367] on button "Place" at bounding box center [79, 368] width 117 height 38
click at [73, 333] on button "Win" at bounding box center [79, 330] width 117 height 38
click at [74, 361] on button "Place" at bounding box center [79, 368] width 117 height 38
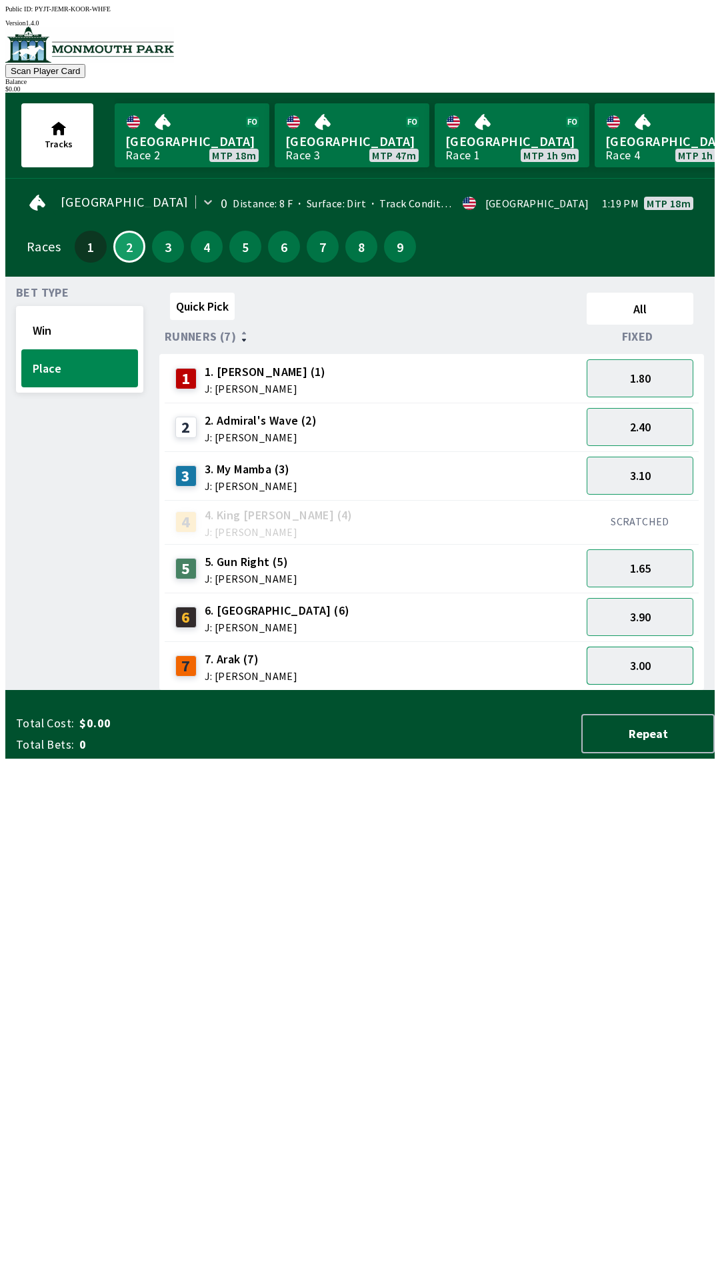
click at [648, 667] on button "3.00" at bounding box center [640, 666] width 107 height 38
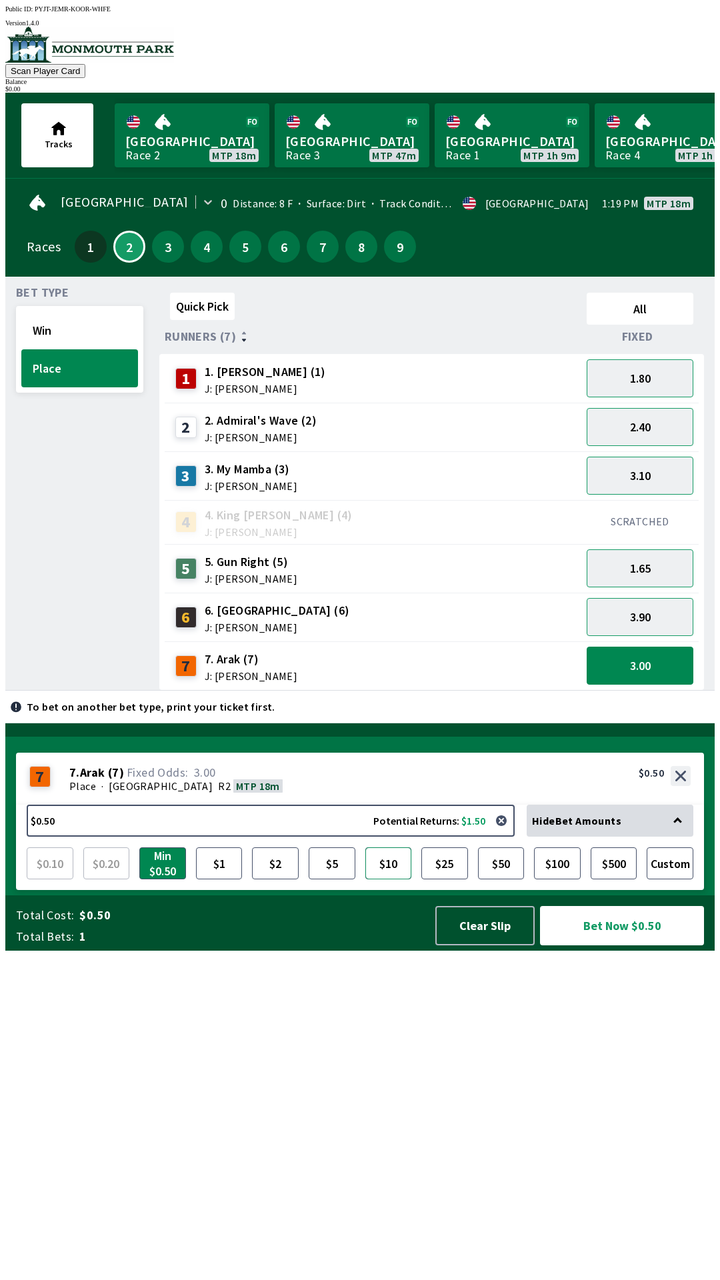
click at [397, 880] on button "$10" at bounding box center [388, 864] width 47 height 32
click at [382, 880] on button "$10" at bounding box center [388, 864] width 47 height 32
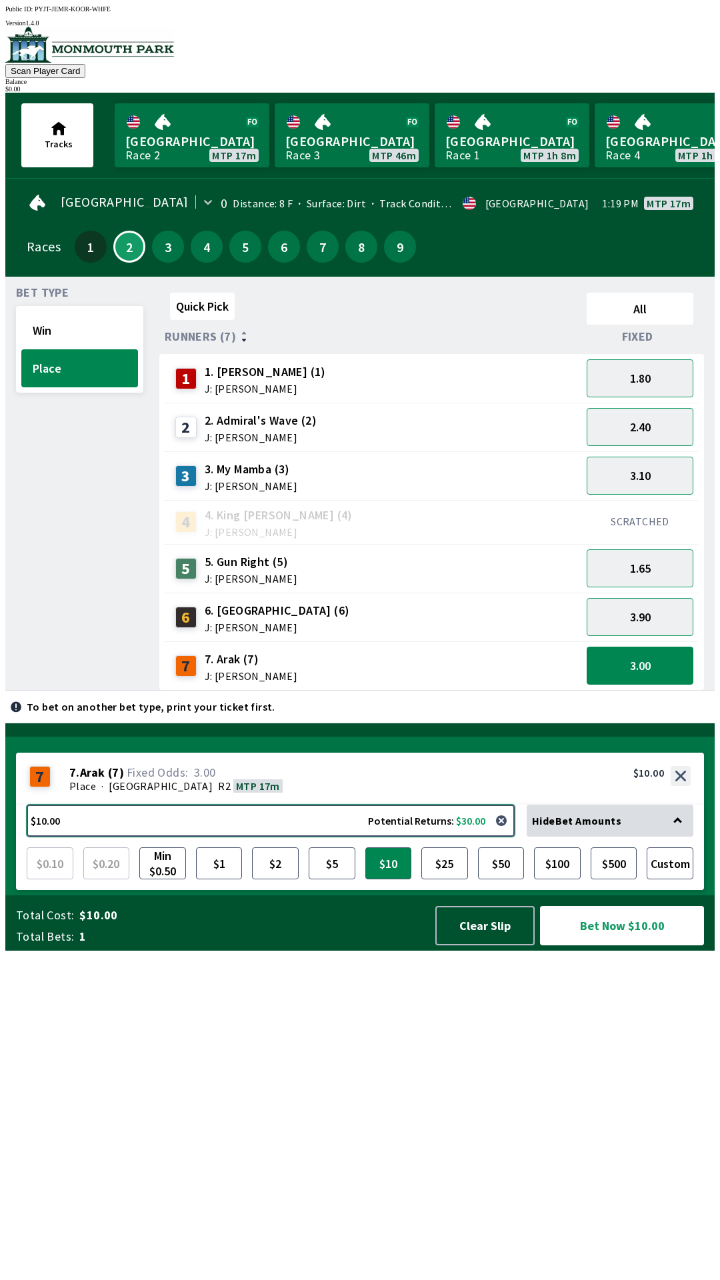
click at [340, 837] on button "$10.00 Potential Returns: $30.00" at bounding box center [271, 821] width 488 height 32
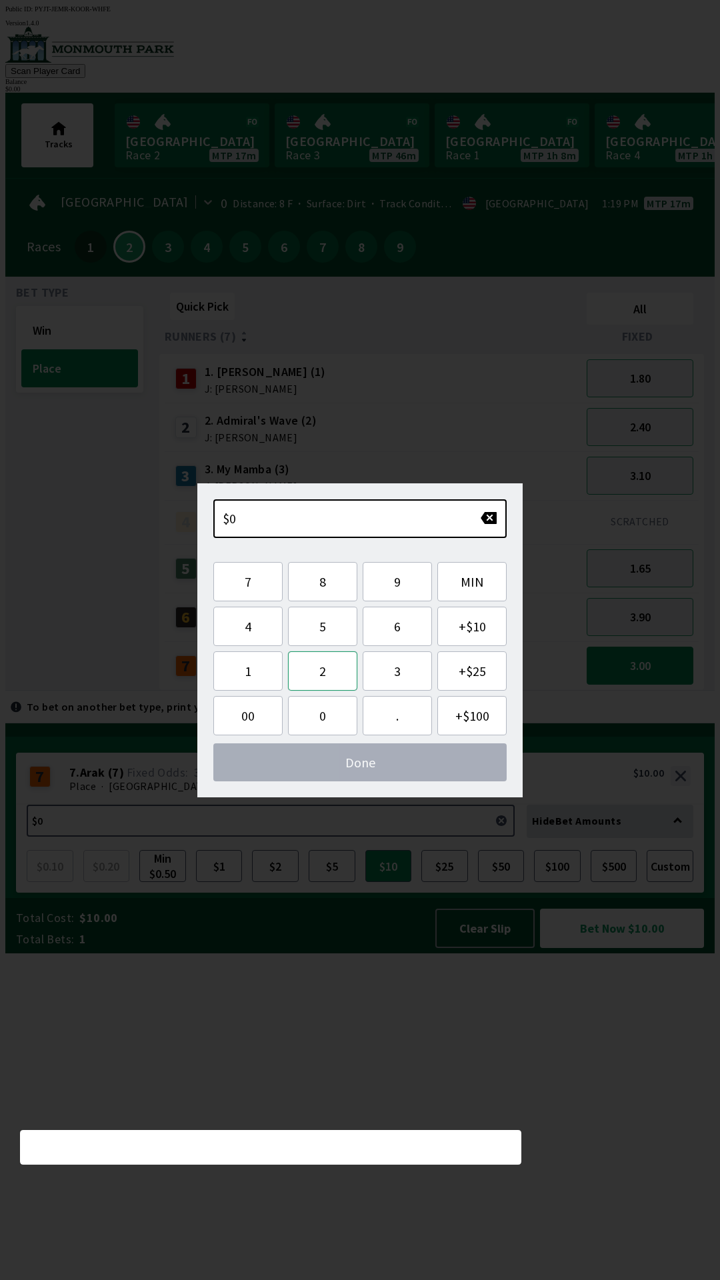
click at [326, 676] on button "2" at bounding box center [322, 671] width 69 height 39
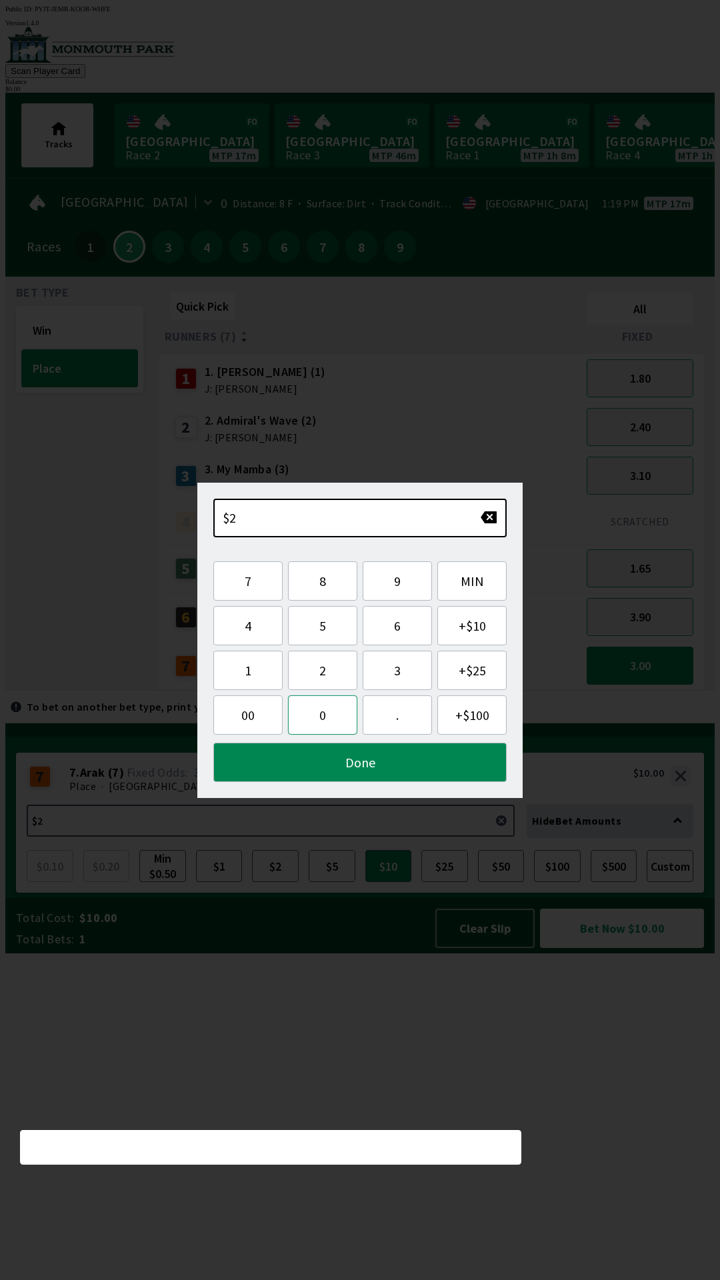
click at [322, 721] on button "0" at bounding box center [322, 715] width 69 height 39
click at [413, 759] on button "Done" at bounding box center [359, 762] width 293 height 39
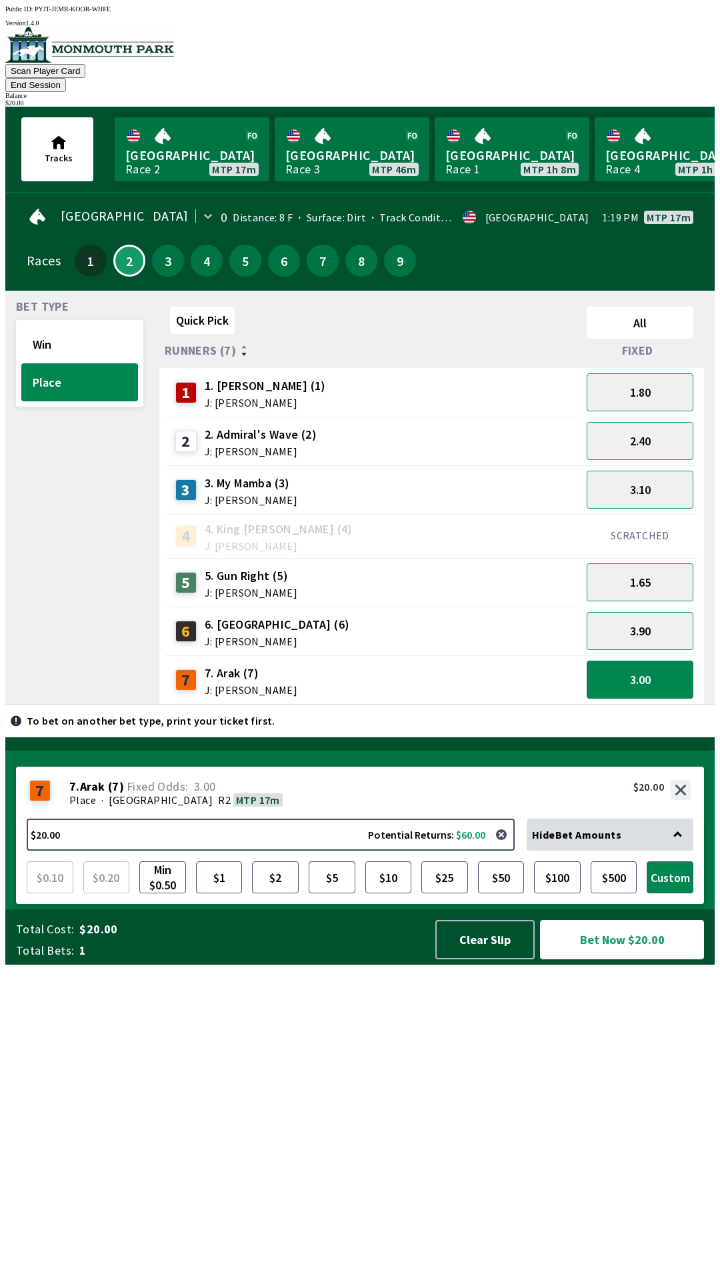
click at [677, 960] on button "Bet Now $20.00" at bounding box center [622, 939] width 164 height 39
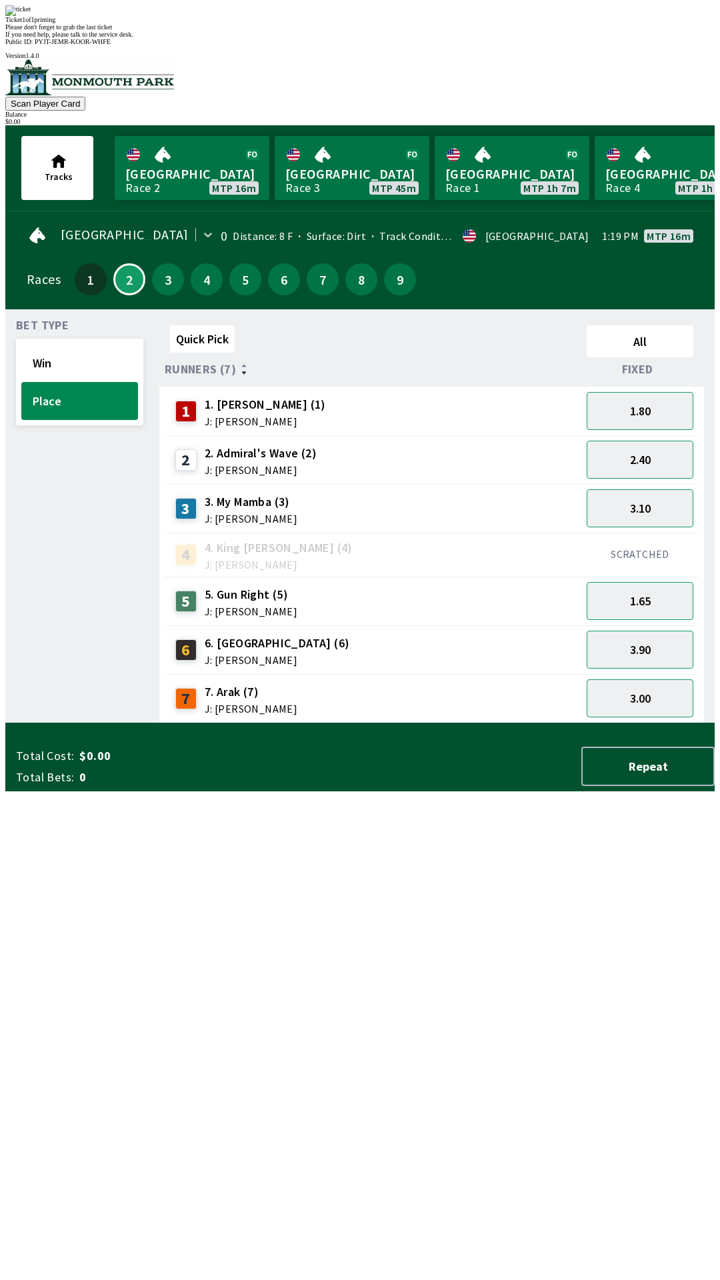
click at [443, 724] on div "Quick Pick All Runners (7) Fixed 1 1. [PERSON_NAME] (1) J: [PERSON_NAME] 1.80 2…" at bounding box center [436, 521] width 555 height 403
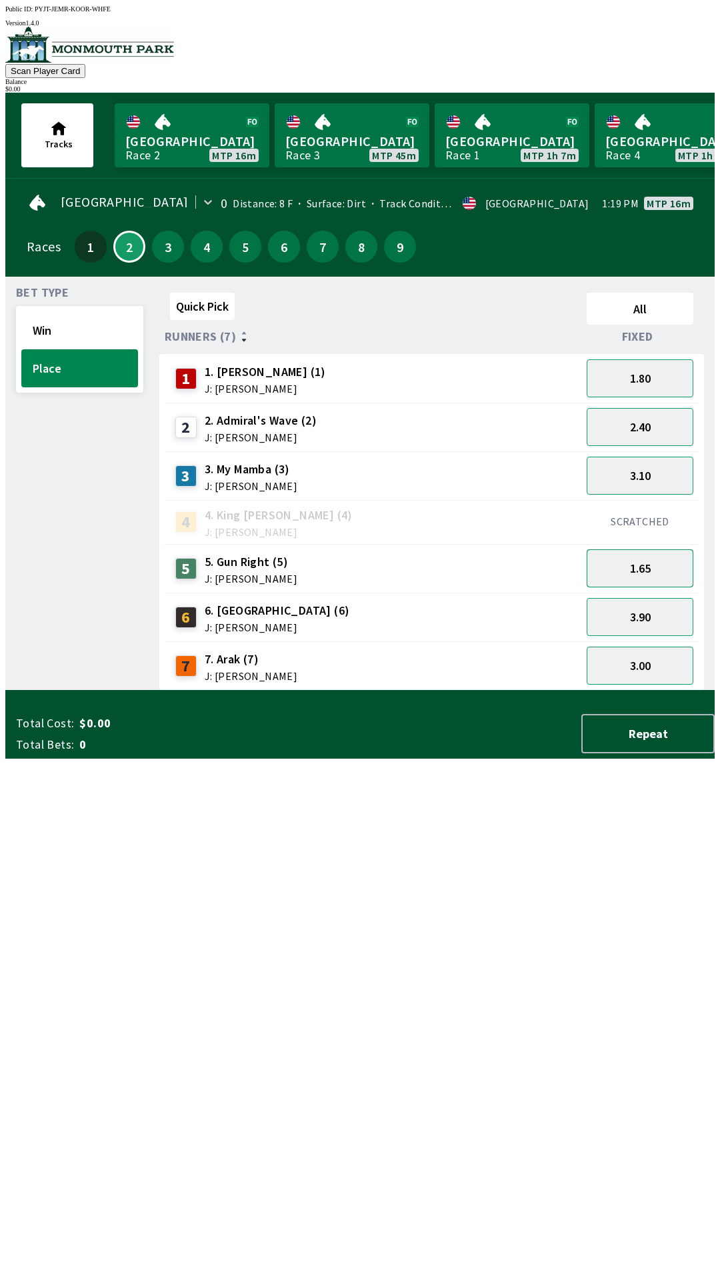
click at [658, 565] on button "1.65" at bounding box center [640, 568] width 107 height 38
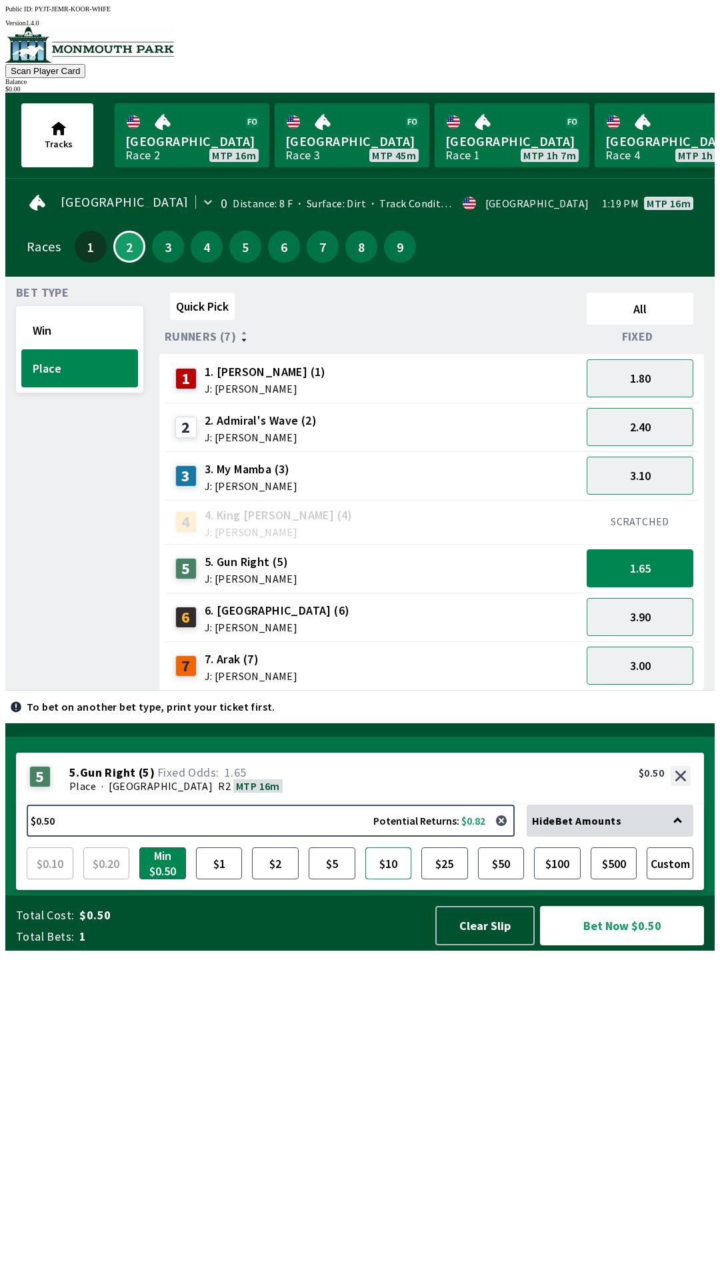
click at [395, 880] on button "$10" at bounding box center [388, 864] width 47 height 32
click at [675, 465] on button "3.10" at bounding box center [640, 476] width 107 height 38
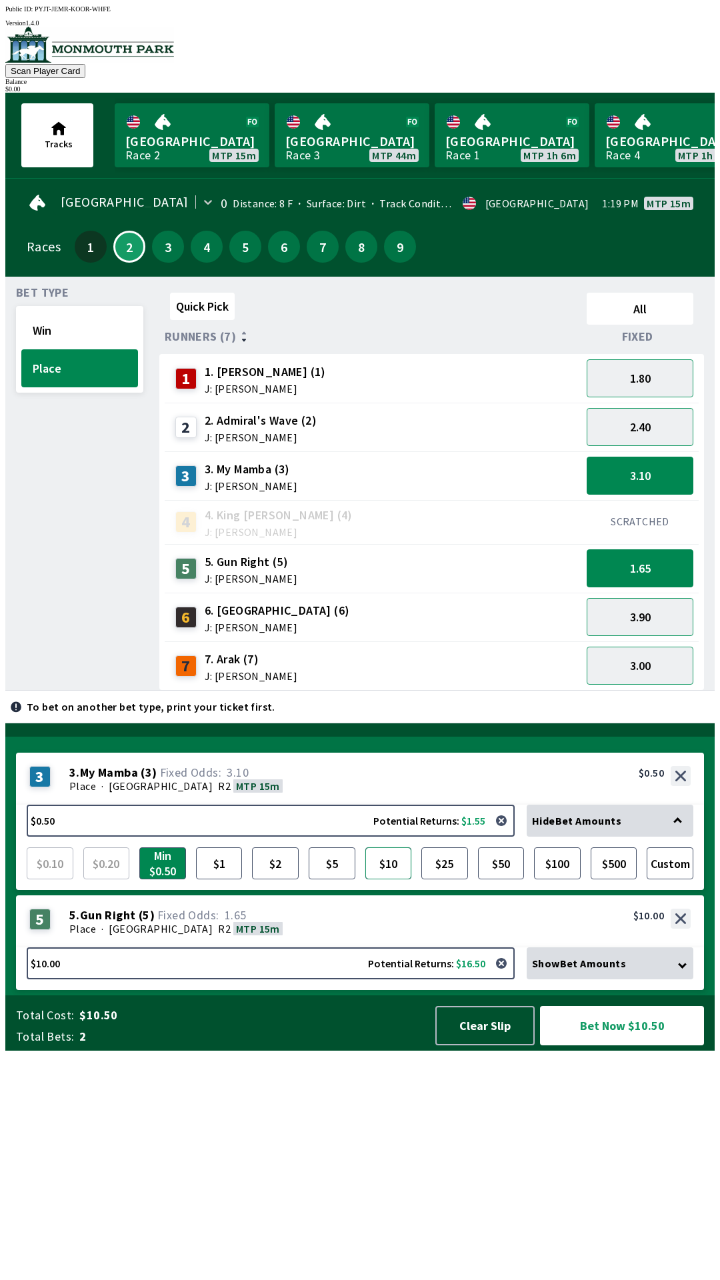
click at [395, 880] on button "$10" at bounding box center [388, 864] width 47 height 32
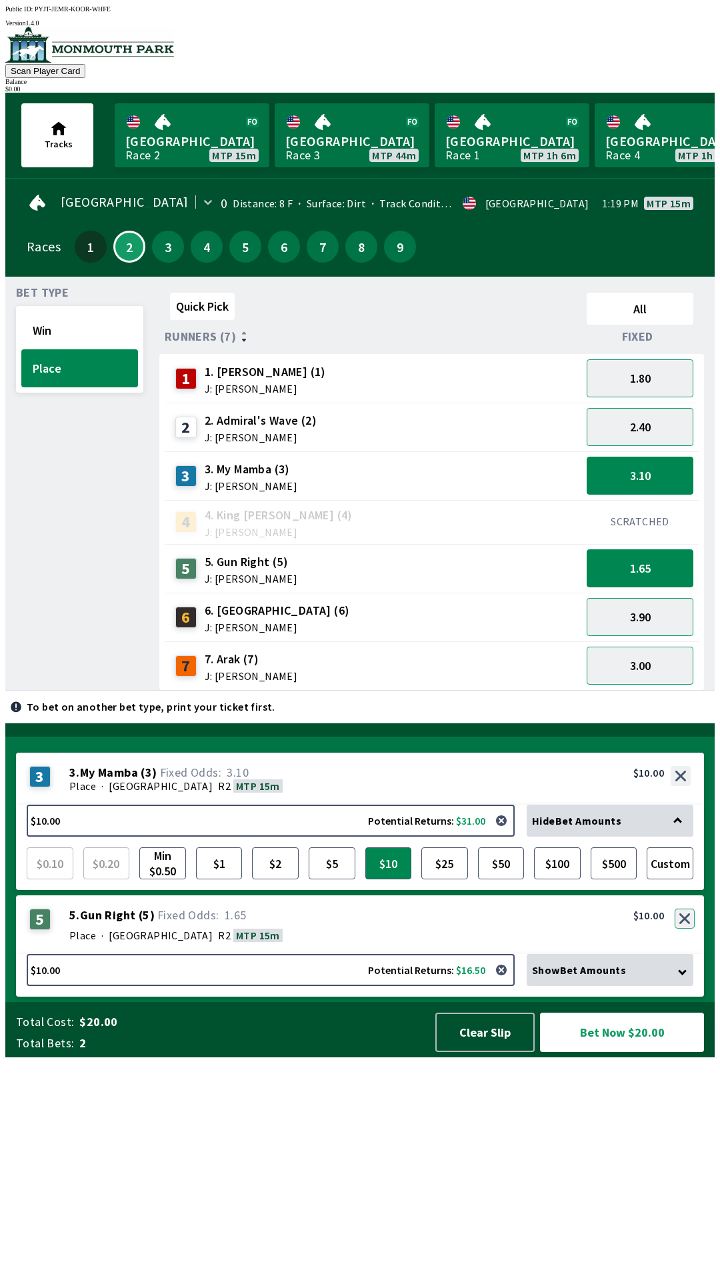
click at [688, 954] on div "5 5 . Gun Right ( 5 ) Place · [GEOGRAPHIC_DATA] R2 MTP 15m 5. Gun Right (5) 1.6…" at bounding box center [360, 925] width 688 height 59
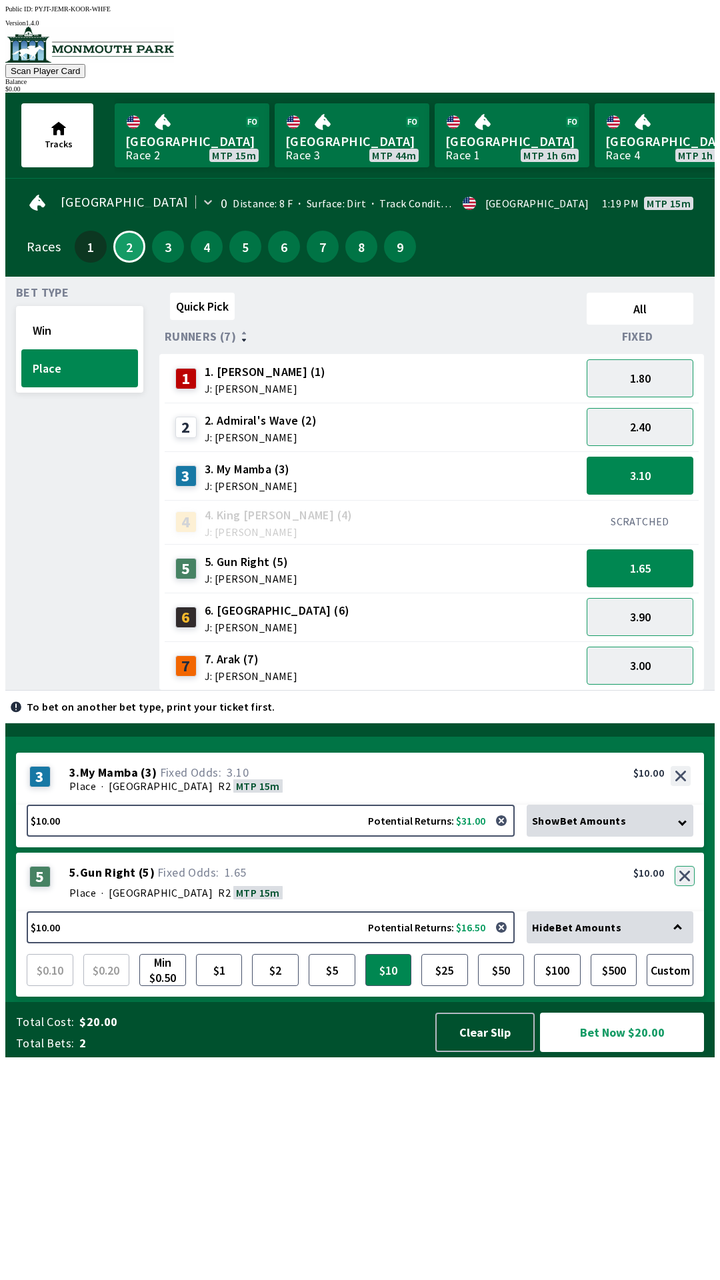
click at [688, 886] on button "button" at bounding box center [685, 876] width 20 height 20
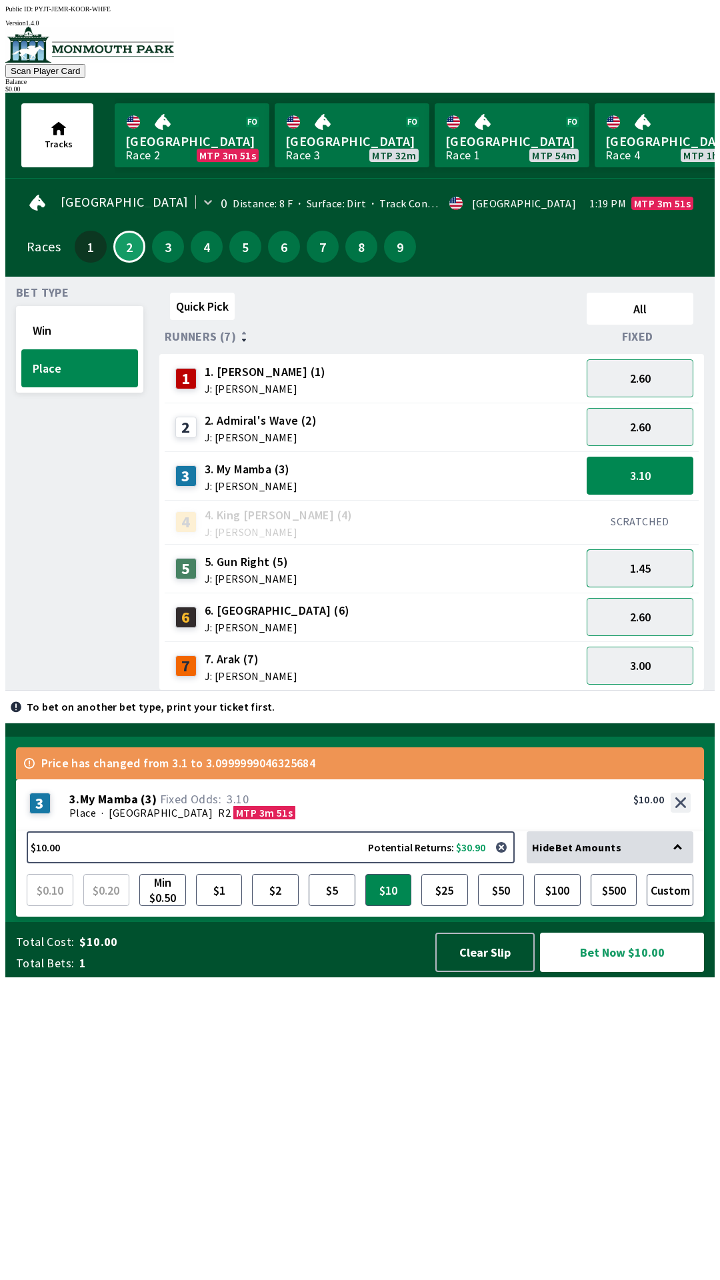
click at [656, 567] on button "1.45" at bounding box center [640, 568] width 107 height 38
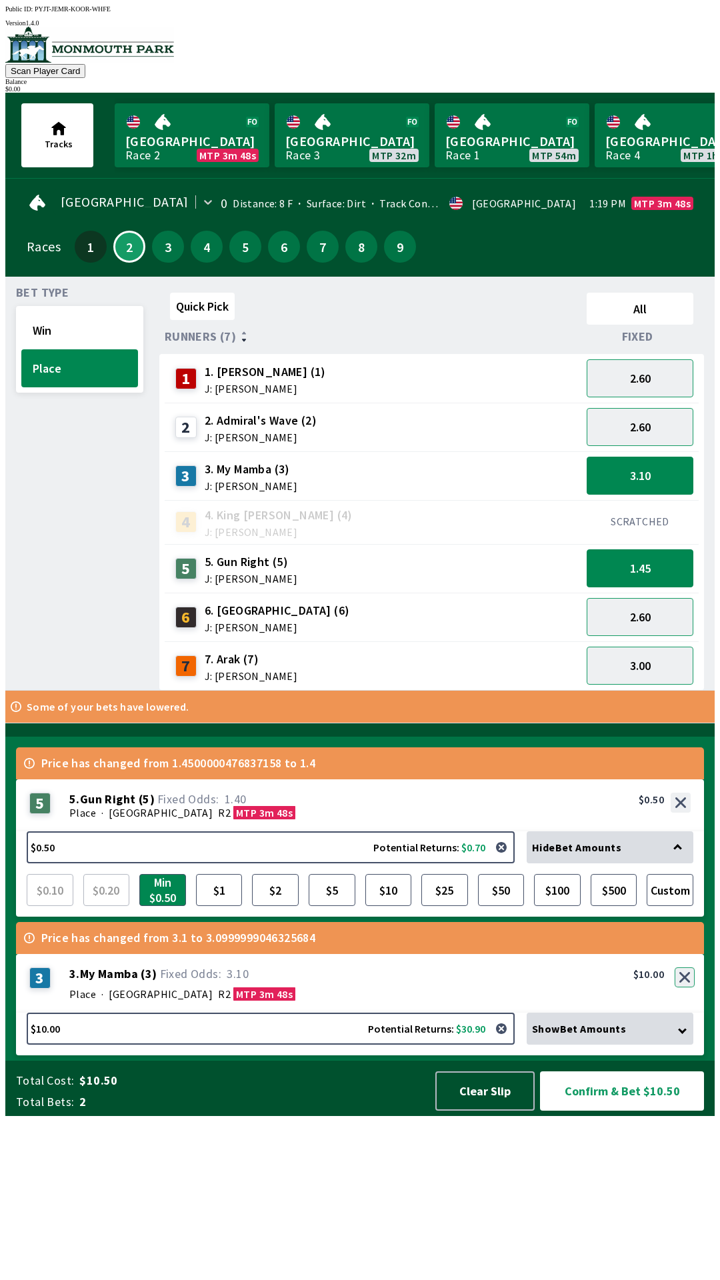
click at [686, 988] on button "button" at bounding box center [685, 978] width 20 height 20
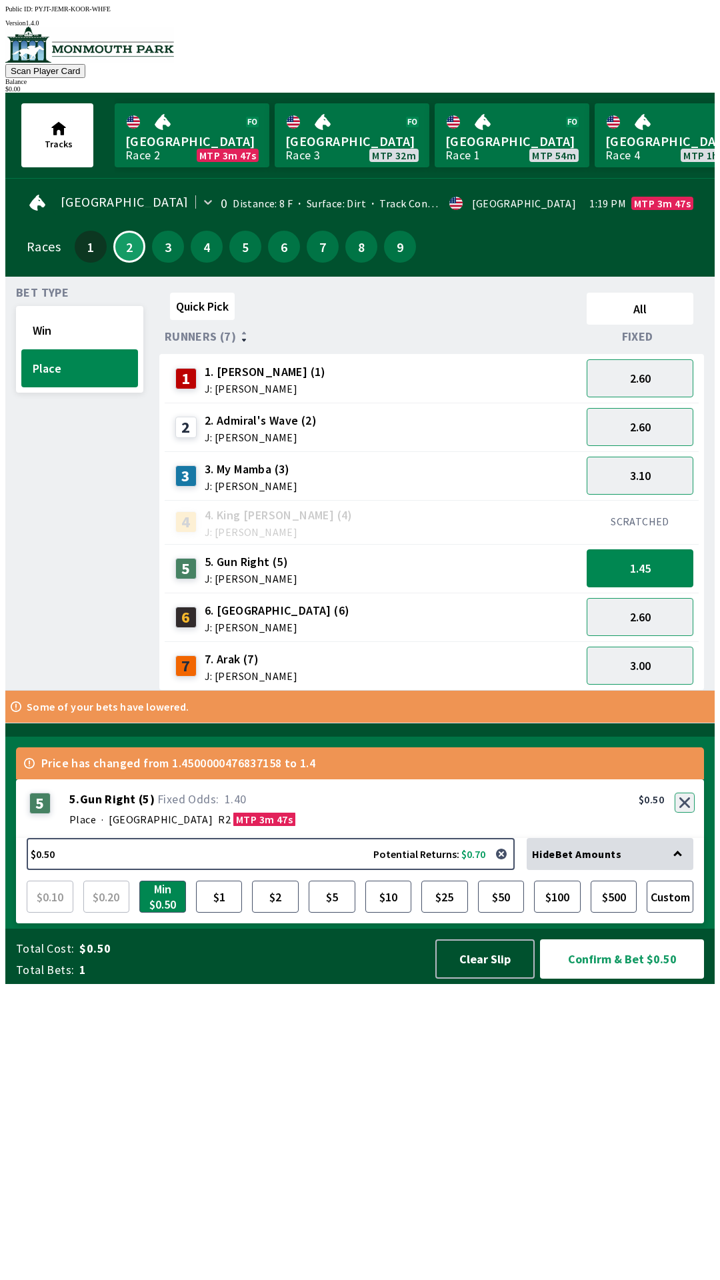
click at [686, 813] on button "button" at bounding box center [685, 803] width 20 height 20
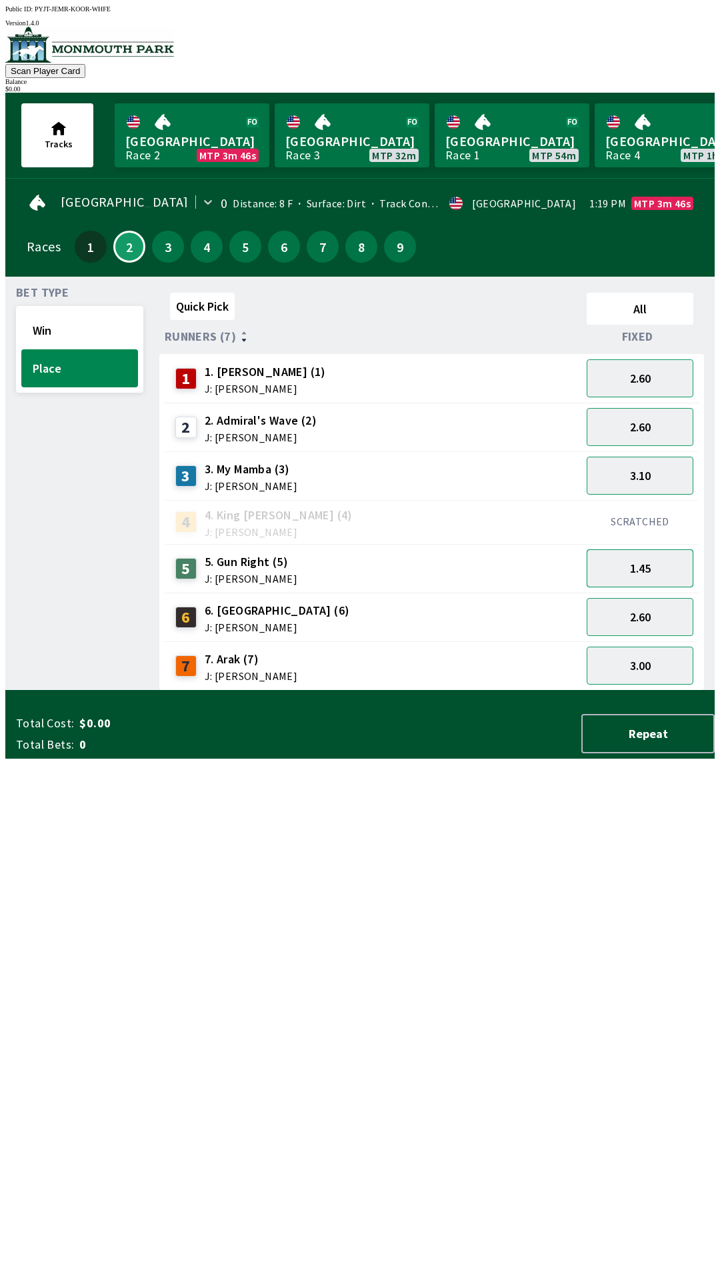
click at [653, 557] on button "1.45" at bounding box center [640, 568] width 107 height 38
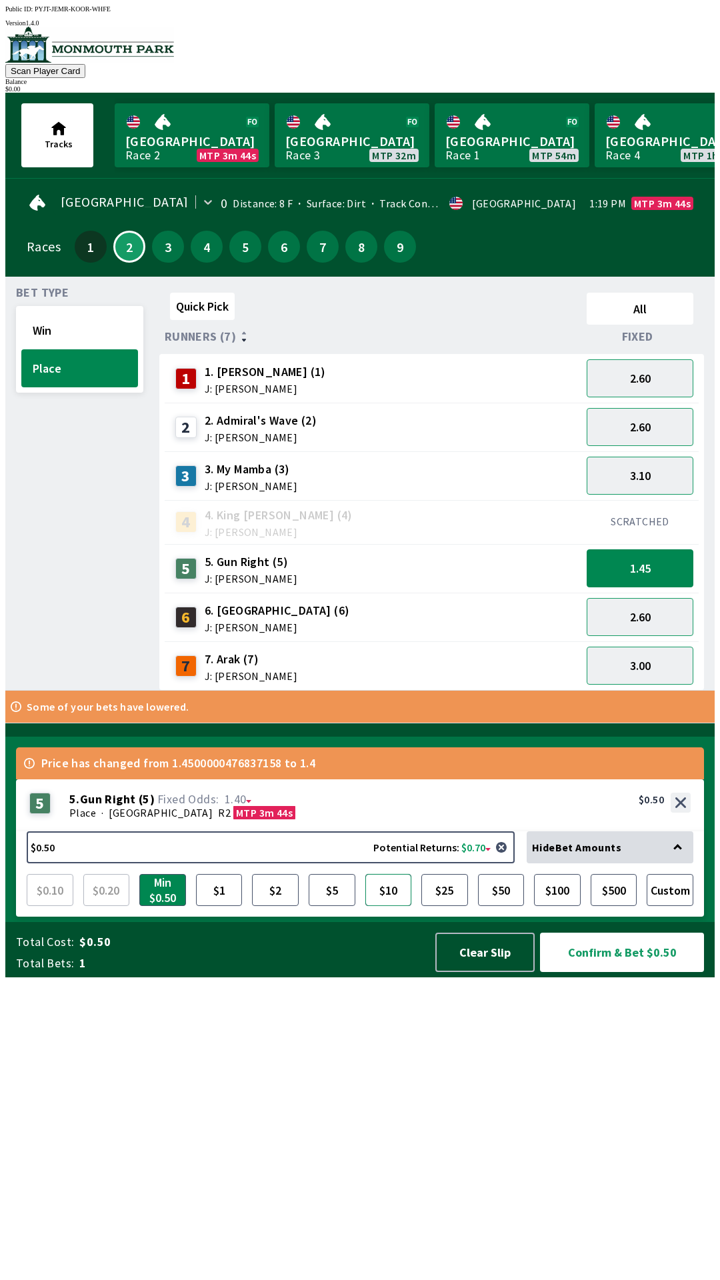
click at [391, 906] on button "$10" at bounding box center [388, 890] width 47 height 32
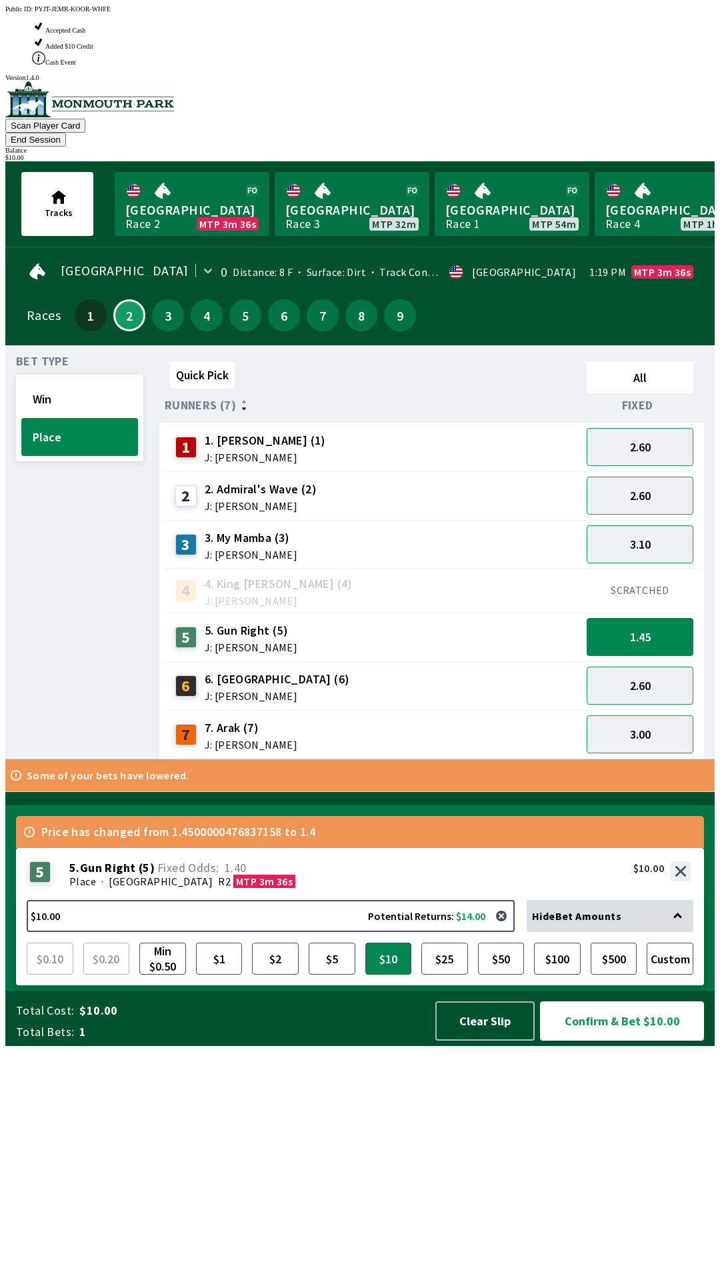
click at [652, 1041] on button "Confirm & Bet $10.00" at bounding box center [622, 1021] width 164 height 39
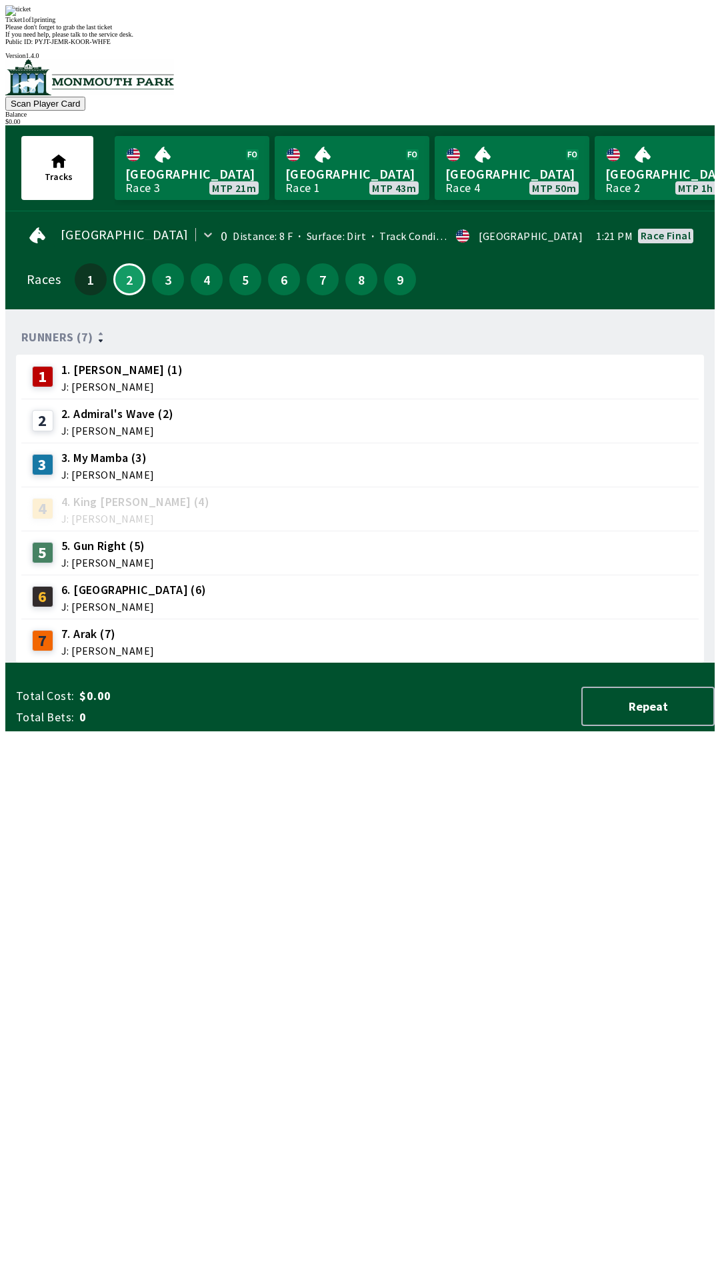
click at [312, 664] on div "Runners (7) 1 1. [PERSON_NAME] (1) J: [PERSON_NAME] 2 2. Admiral's Wave (2) J: …" at bounding box center [365, 491] width 699 height 343
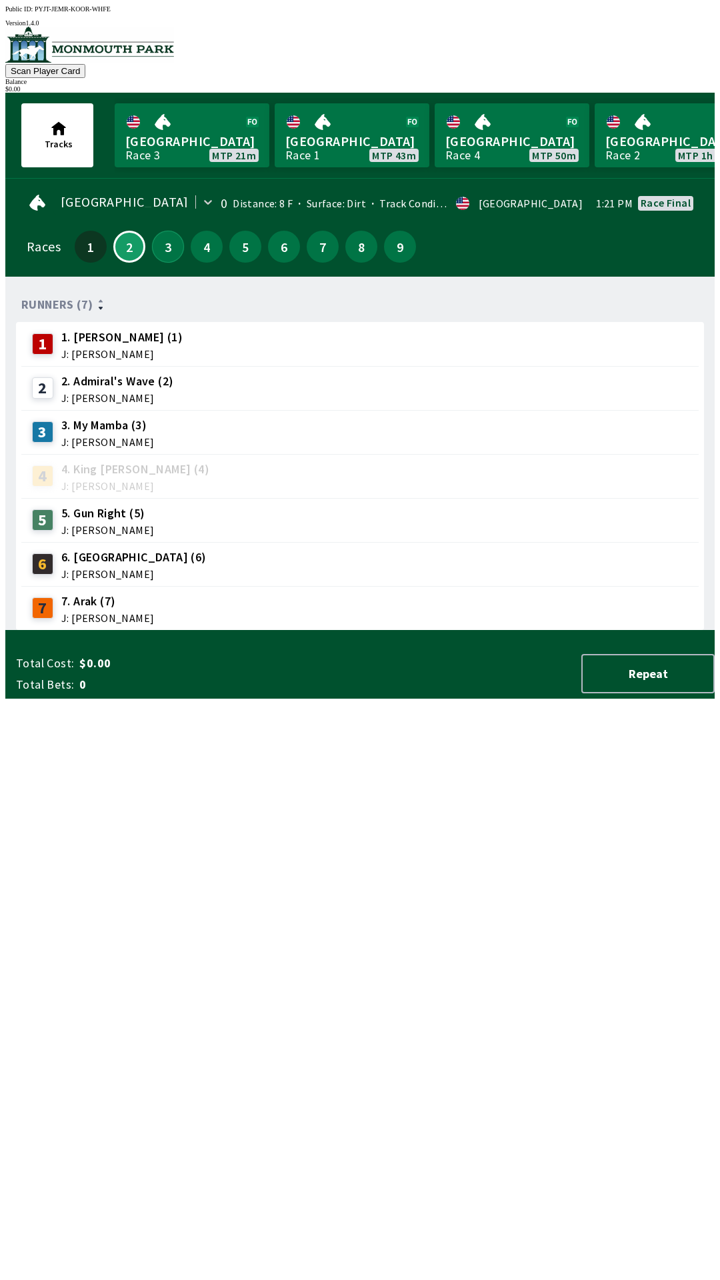
click at [156, 249] on button "3" at bounding box center [168, 247] width 32 height 32
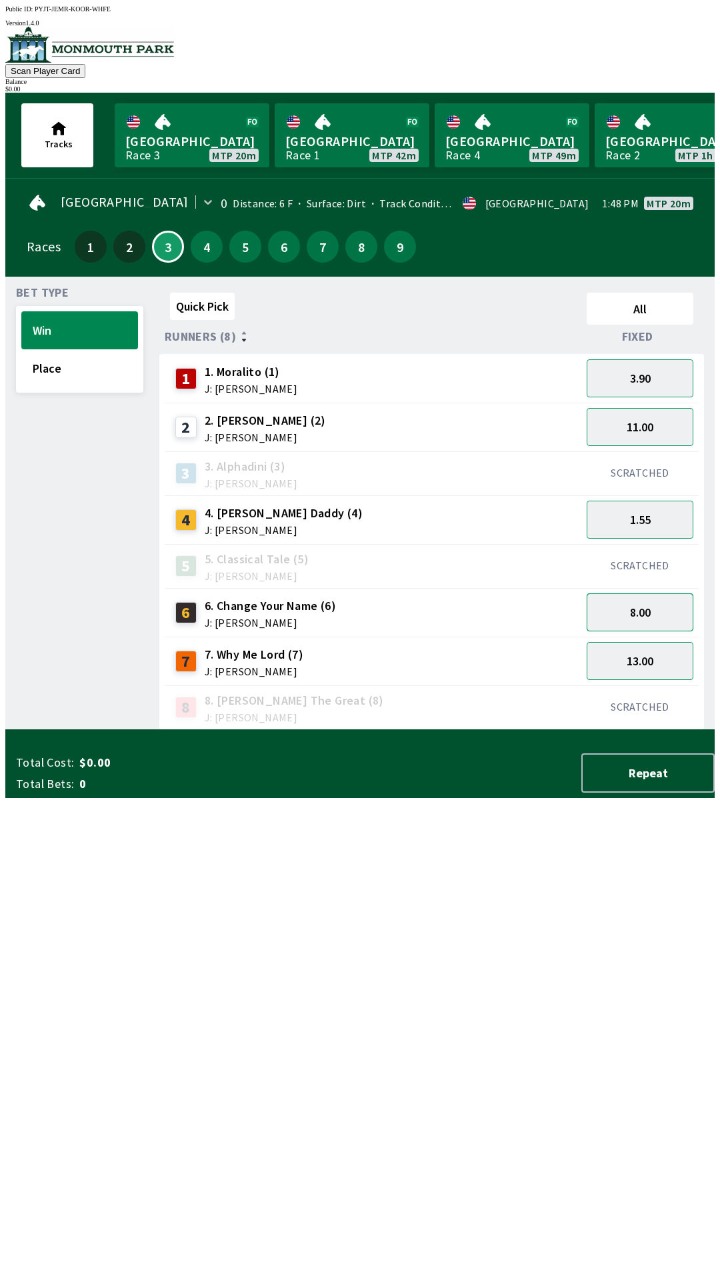
click at [656, 610] on button "8.00" at bounding box center [640, 612] width 107 height 38
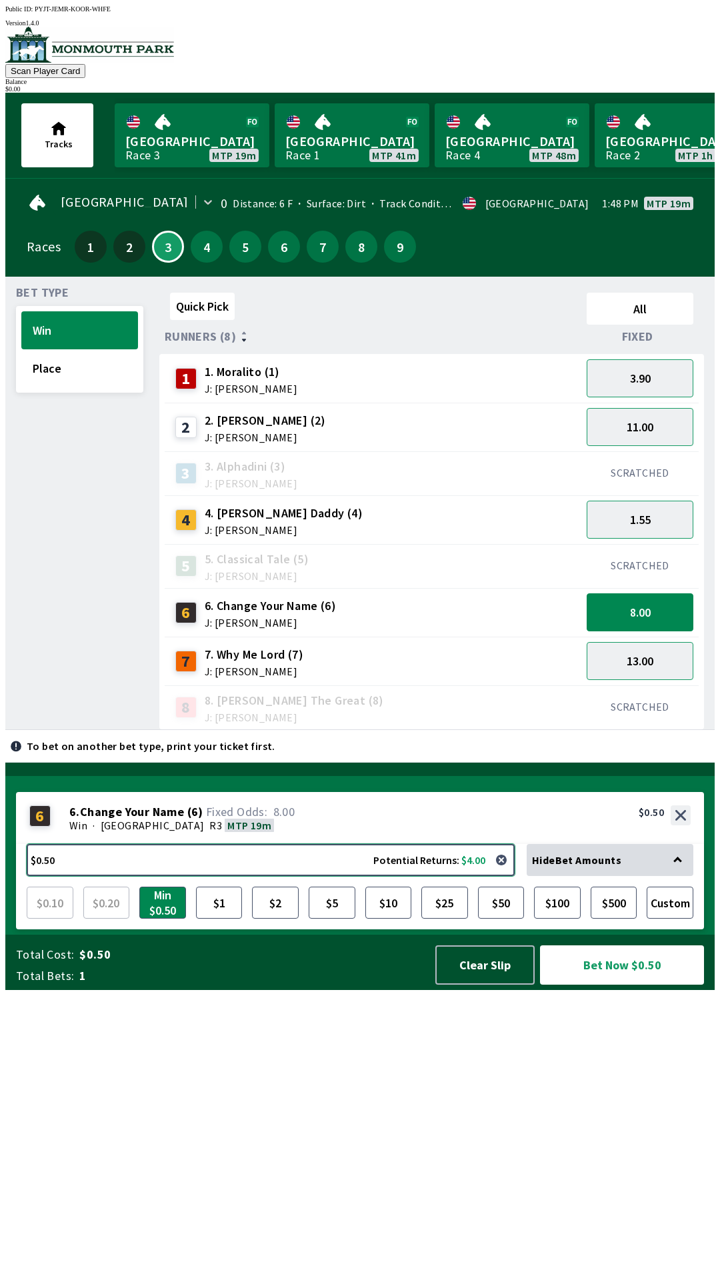
click at [353, 876] on button "$0.50 Potential Returns: $4.00" at bounding box center [271, 860] width 488 height 32
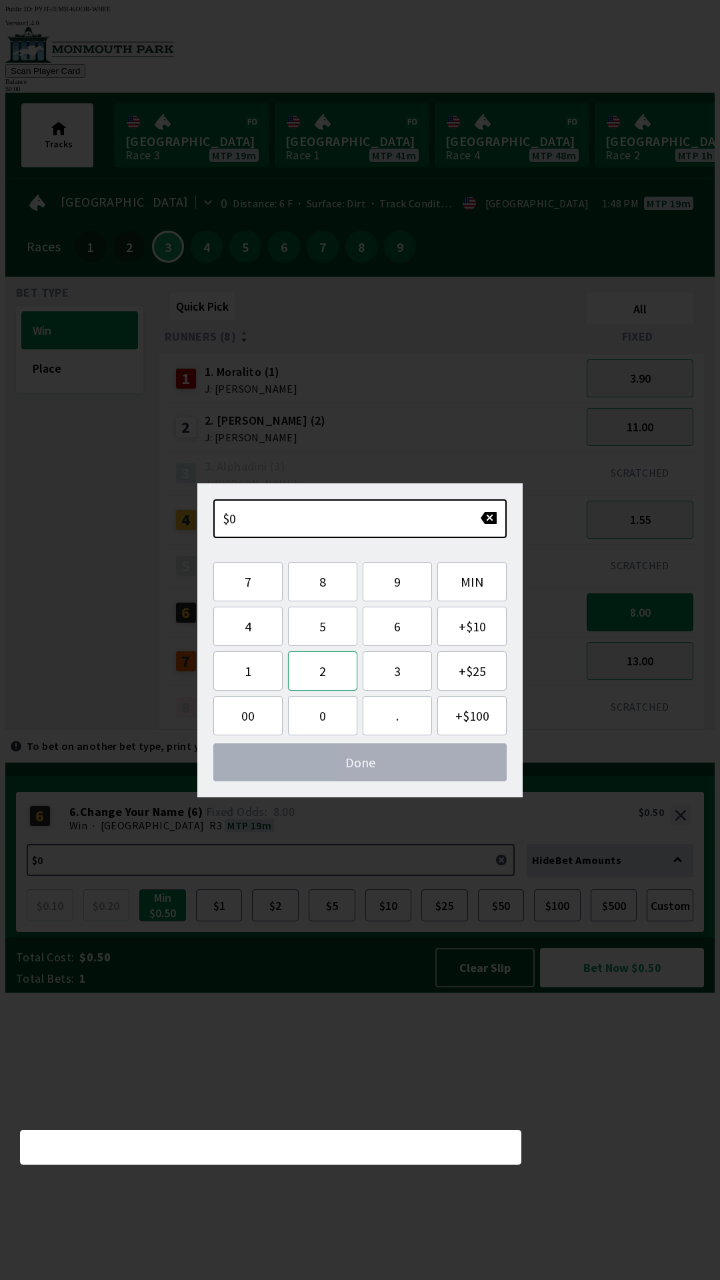
click at [325, 683] on button "2" at bounding box center [322, 671] width 69 height 39
click at [315, 727] on button "0" at bounding box center [322, 715] width 69 height 39
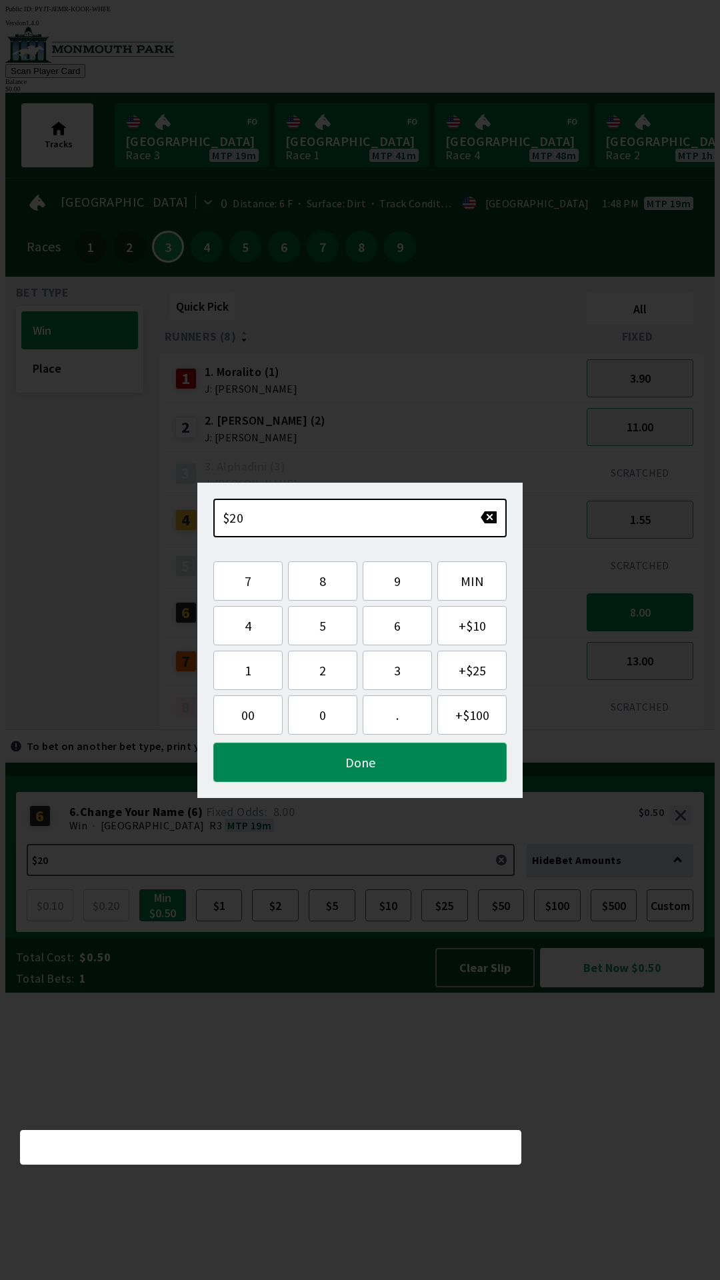
click at [393, 778] on button "Done" at bounding box center [359, 762] width 293 height 39
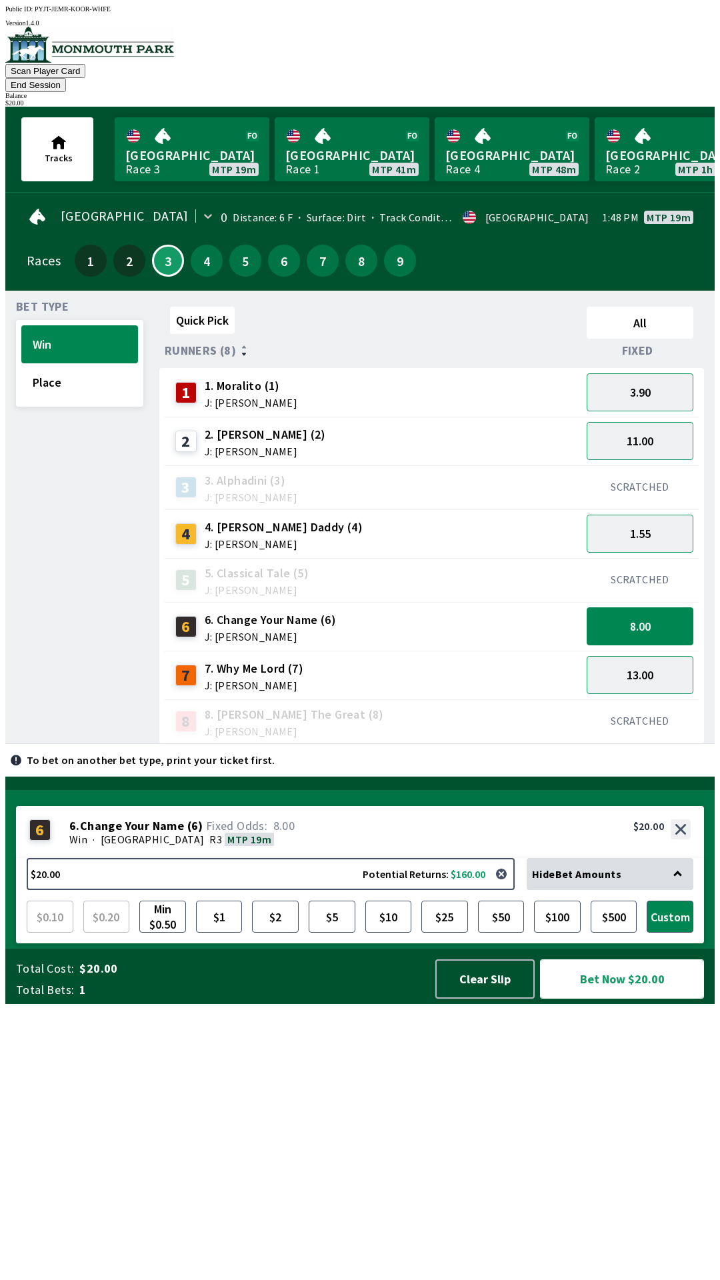
click at [616, 999] on button "Bet Now $20.00" at bounding box center [622, 979] width 164 height 39
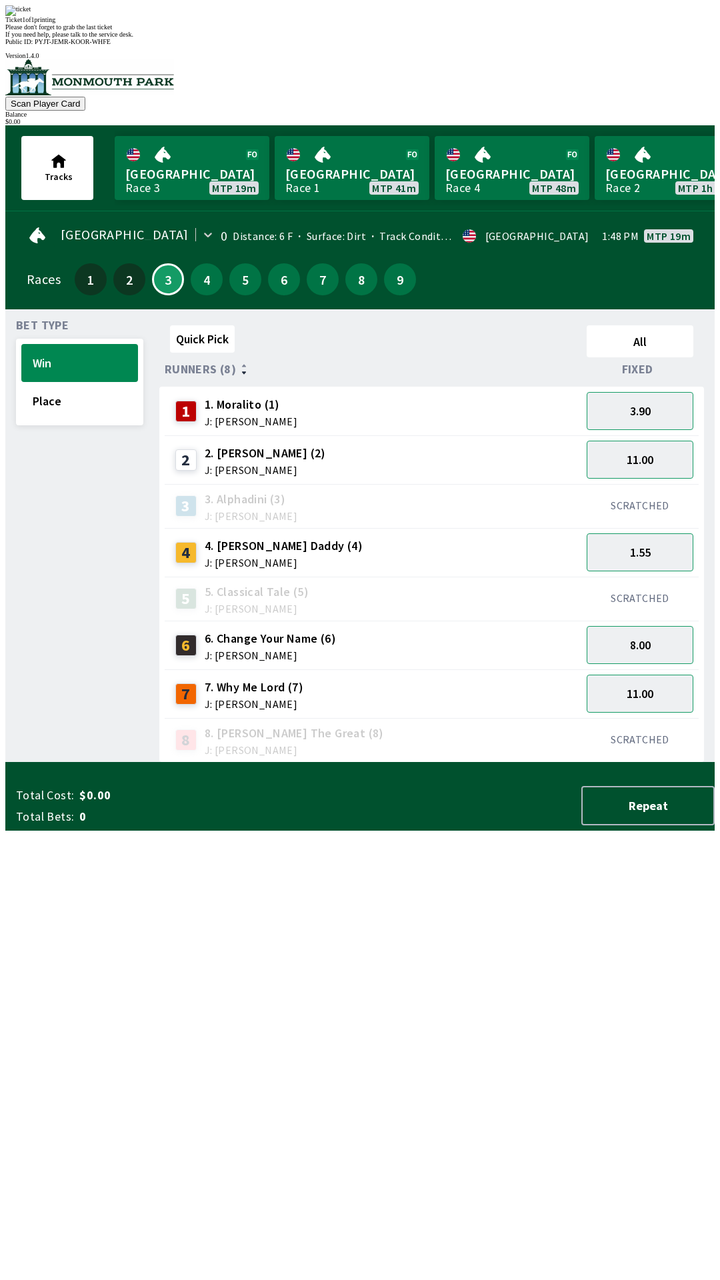
click at [546, 763] on div "Quick Pick All Runners (8) Fixed 1 1. Moralito (1) J: [PERSON_NAME] 3.90 2 2. […" at bounding box center [436, 541] width 555 height 443
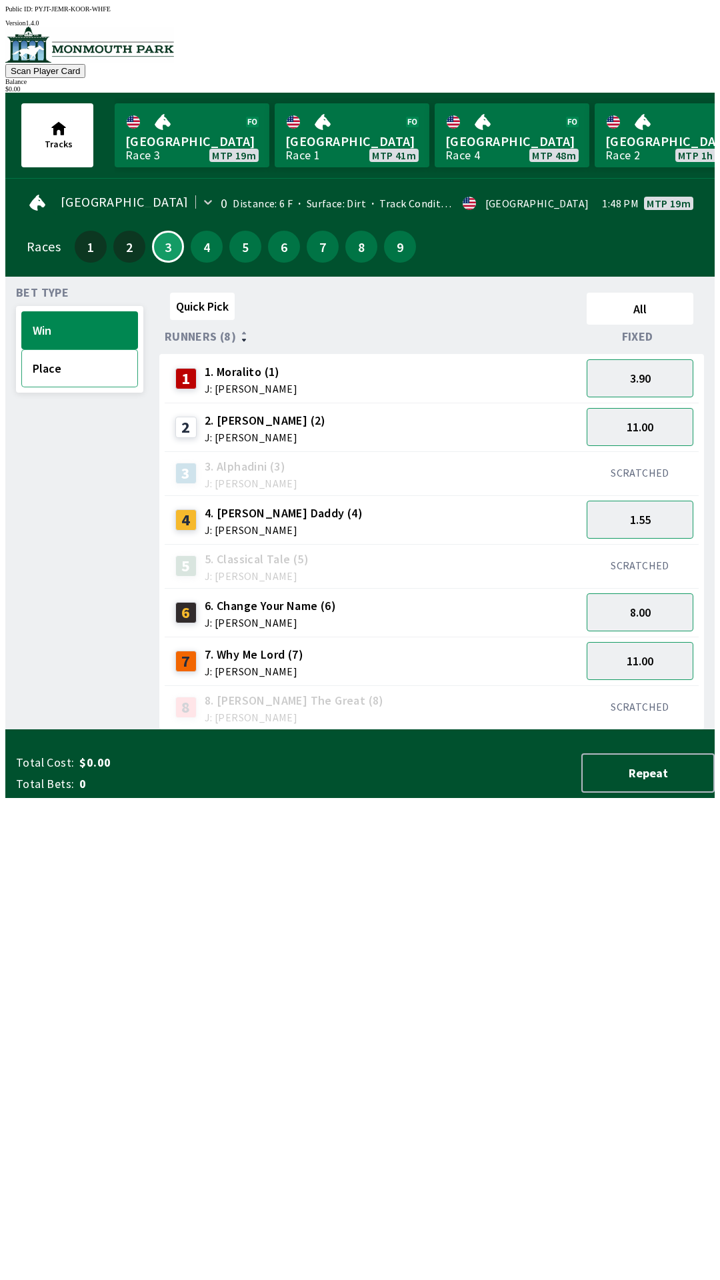
click at [76, 368] on button "Place" at bounding box center [79, 368] width 117 height 38
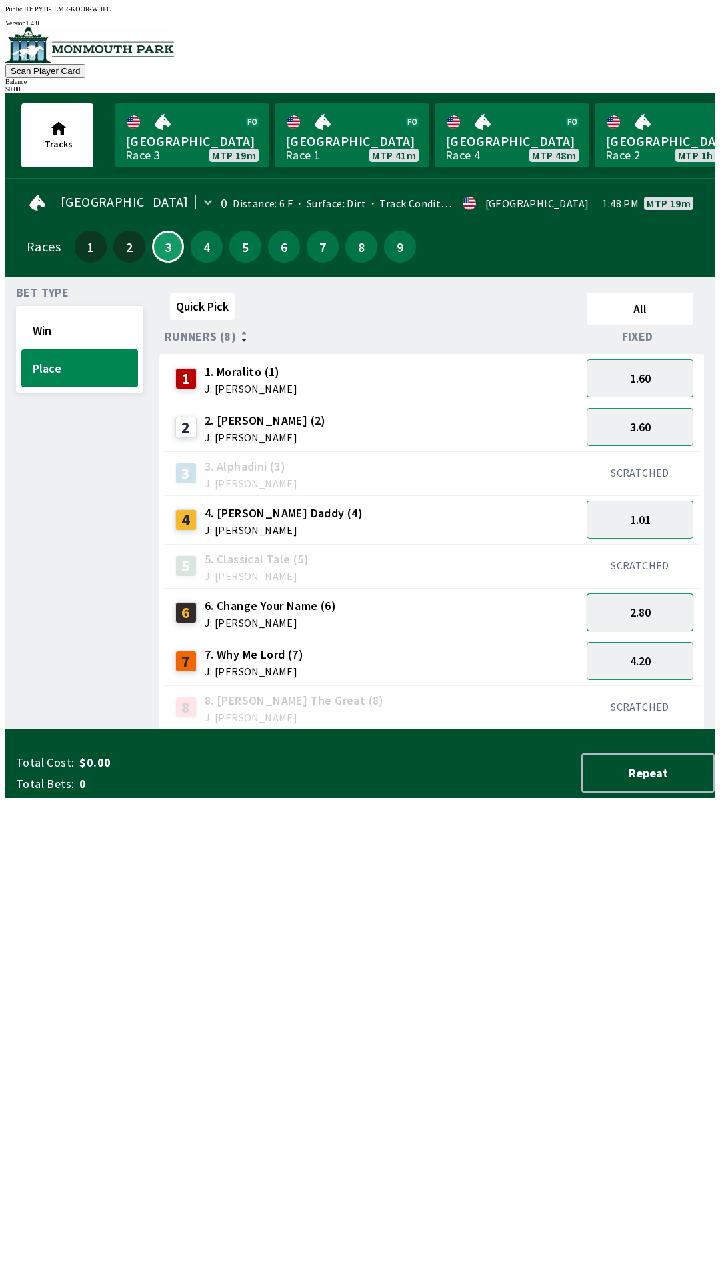
click at [672, 595] on button "2.80" at bounding box center [640, 612] width 107 height 38
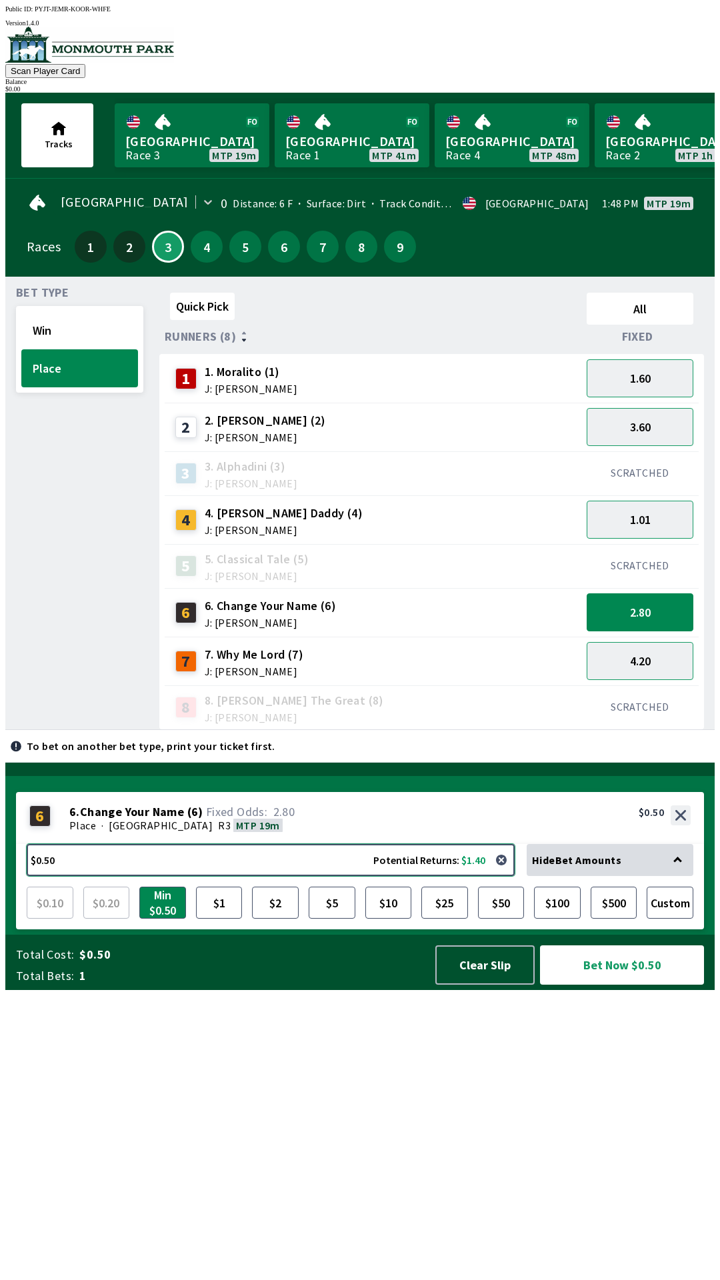
click at [449, 876] on button "$0.50 Potential Returns: $1.40" at bounding box center [271, 860] width 488 height 32
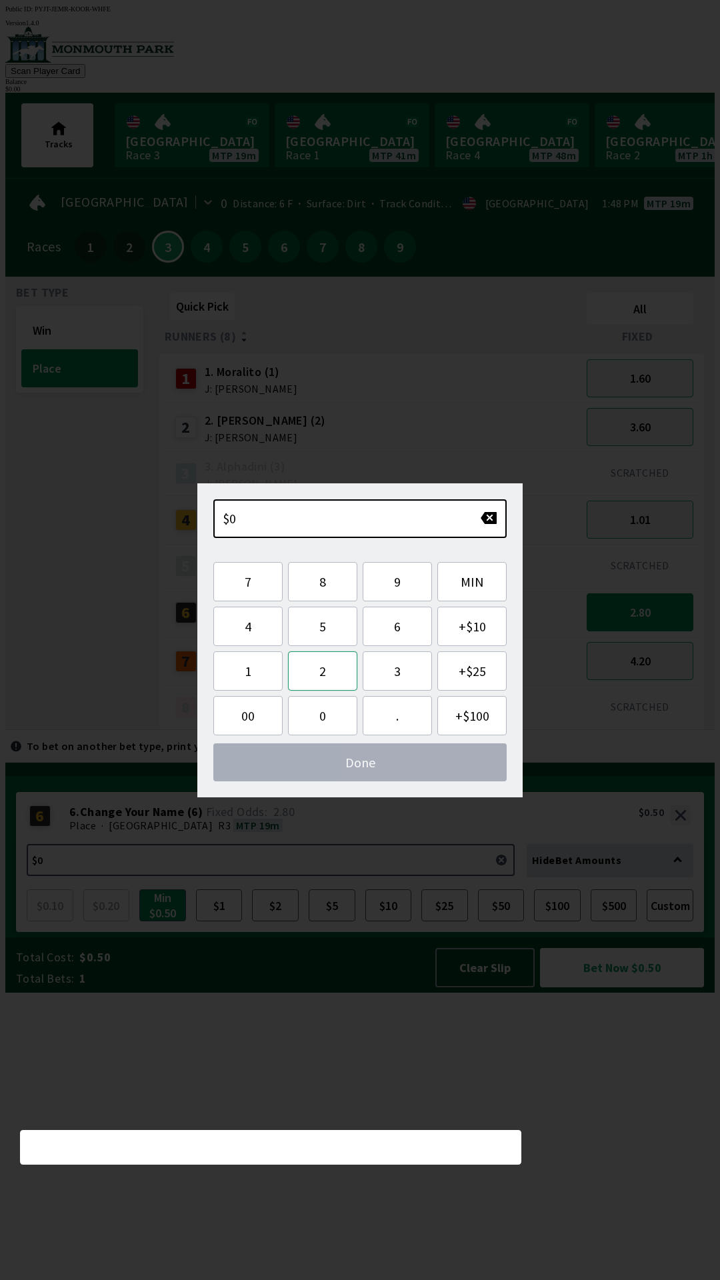
click at [335, 670] on button "2" at bounding box center [322, 671] width 69 height 39
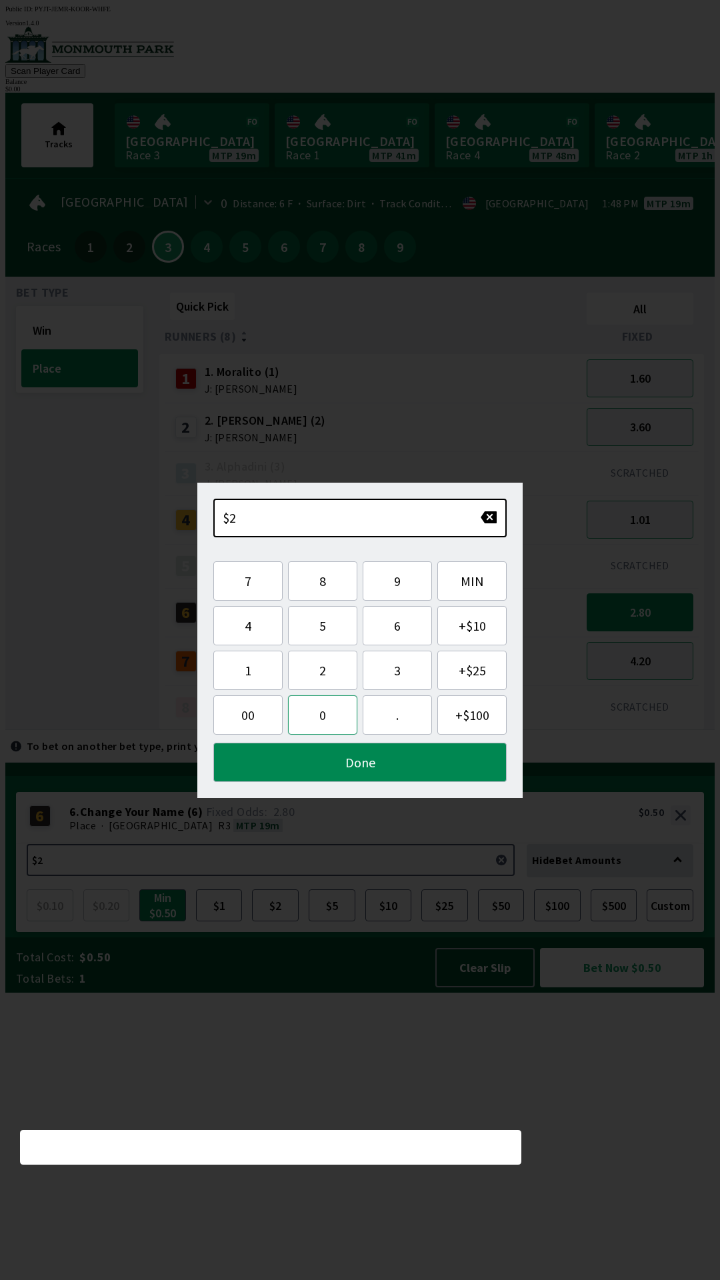
click at [323, 718] on button "0" at bounding box center [322, 715] width 69 height 39
click at [347, 769] on button "Done" at bounding box center [359, 762] width 293 height 39
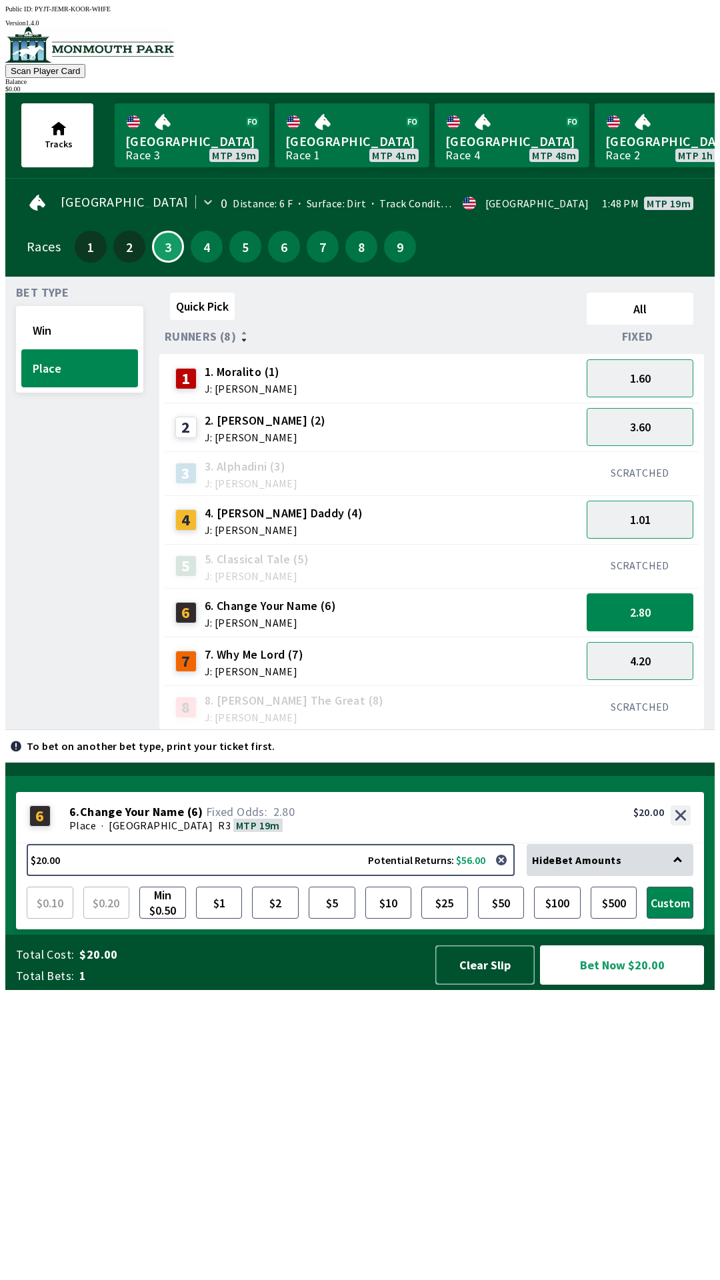
click at [499, 985] on button "Clear Slip" at bounding box center [484, 965] width 99 height 39
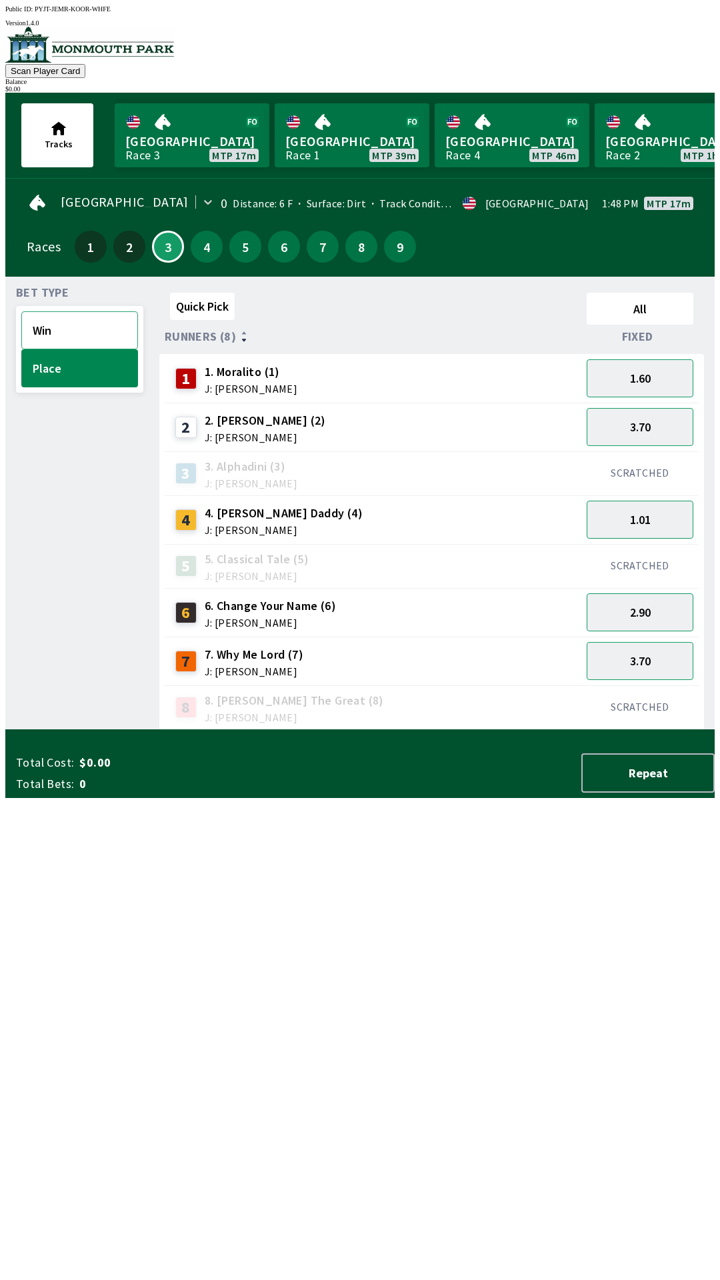
click at [87, 325] on button "Win" at bounding box center [79, 330] width 117 height 38
click at [96, 375] on button "Place" at bounding box center [79, 368] width 117 height 38
click at [83, 319] on button "Win" at bounding box center [79, 330] width 117 height 38
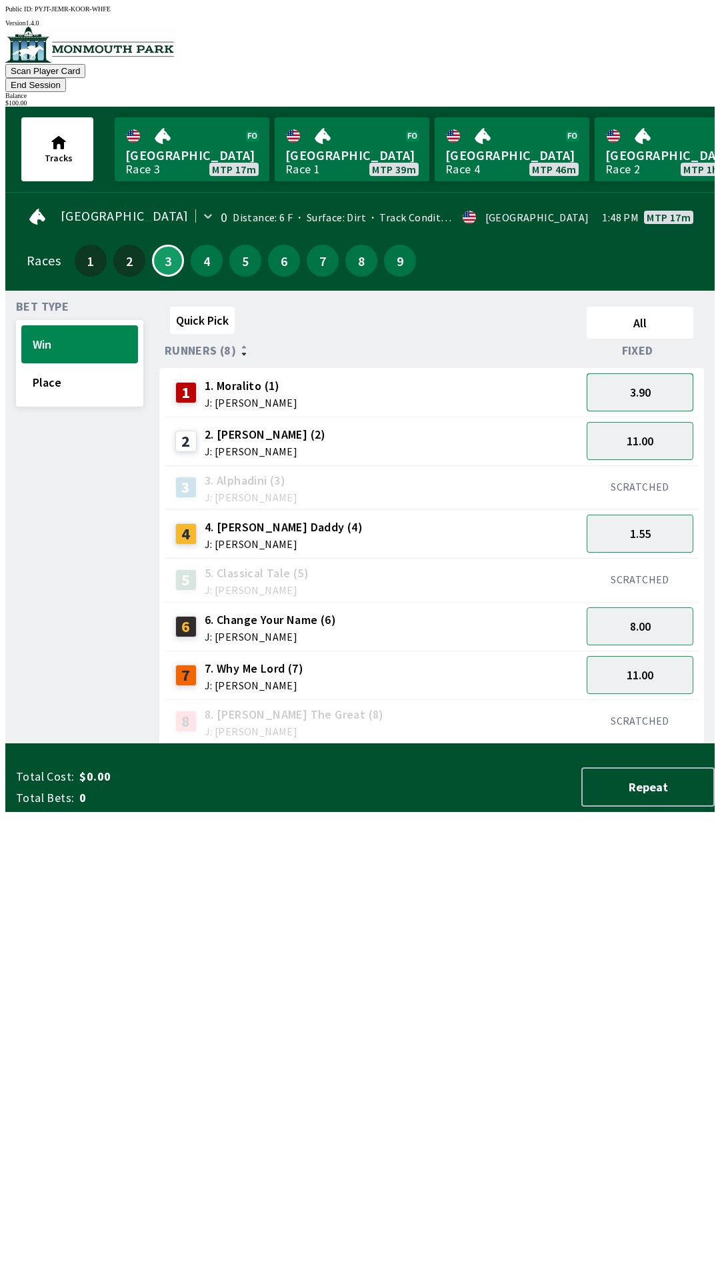
click at [671, 373] on button "3.90" at bounding box center [640, 392] width 107 height 38
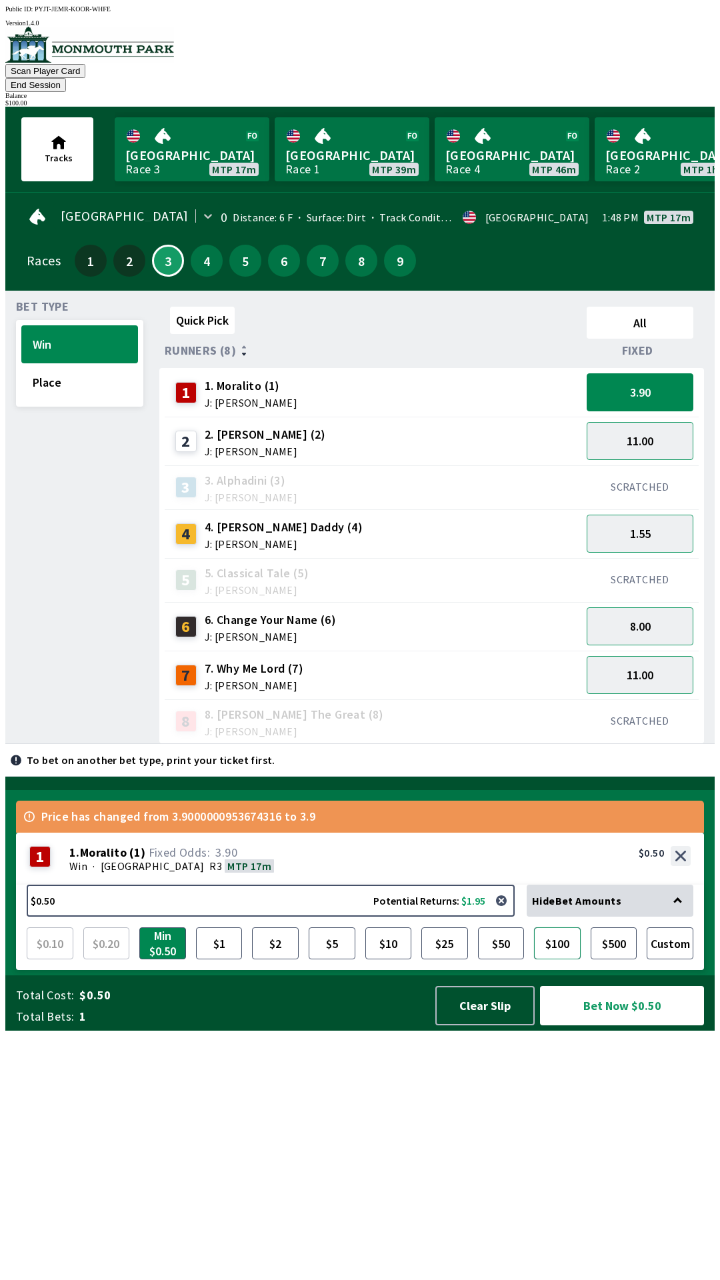
click at [559, 960] on button "$100" at bounding box center [557, 944] width 47 height 32
click at [618, 1026] on button "Bet Now $100.00" at bounding box center [622, 1005] width 164 height 39
